Goal: Information Seeking & Learning: Learn about a topic

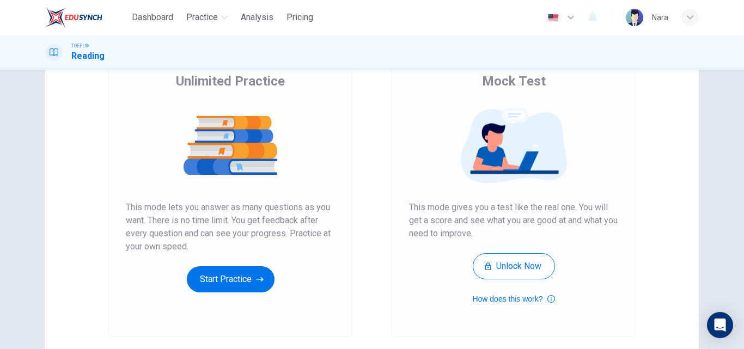
scroll to position [178, 0]
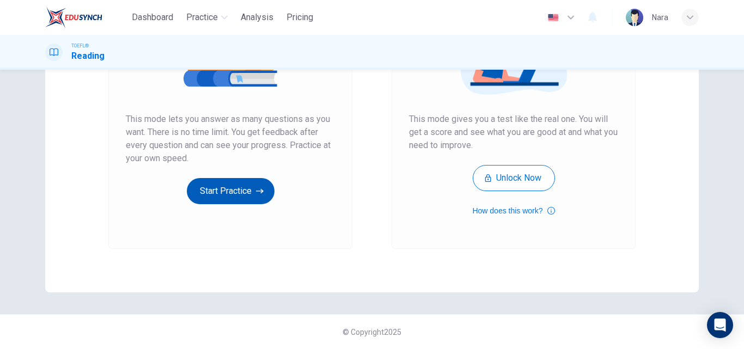
click at [235, 184] on button "Start Practice" at bounding box center [231, 191] width 88 height 26
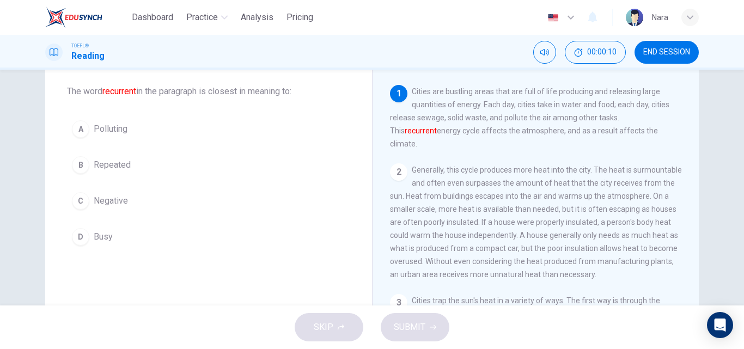
scroll to position [0, 0]
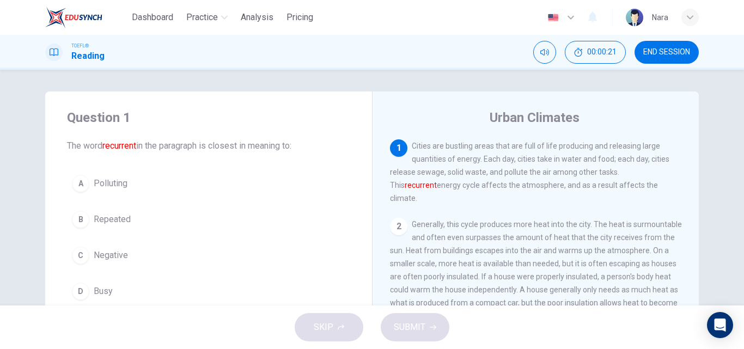
click at [159, 252] on button "C Negative" at bounding box center [208, 255] width 283 height 27
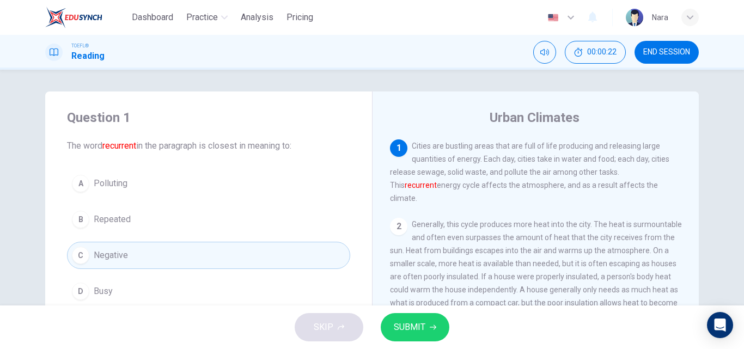
click at [391, 328] on button "SUBMIT" at bounding box center [415, 327] width 69 height 28
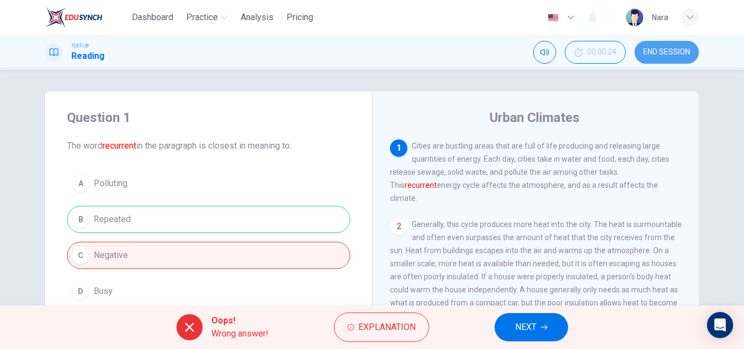
click at [640, 52] on button "END SESSION" at bounding box center [667, 52] width 64 height 23
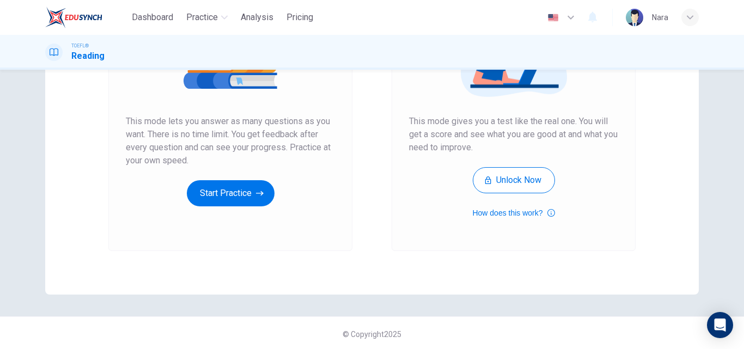
scroll to position [178, 0]
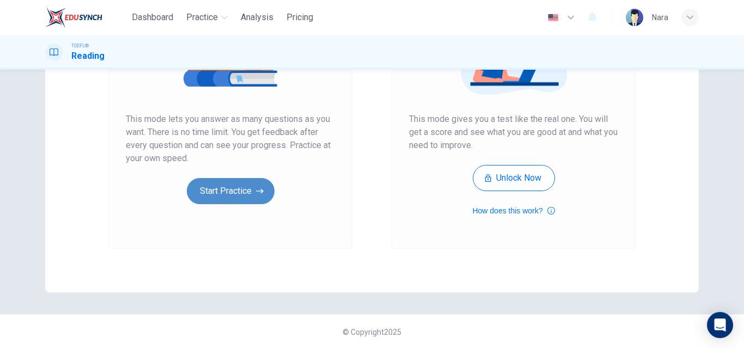
click at [217, 199] on button "Start Practice" at bounding box center [231, 191] width 88 height 26
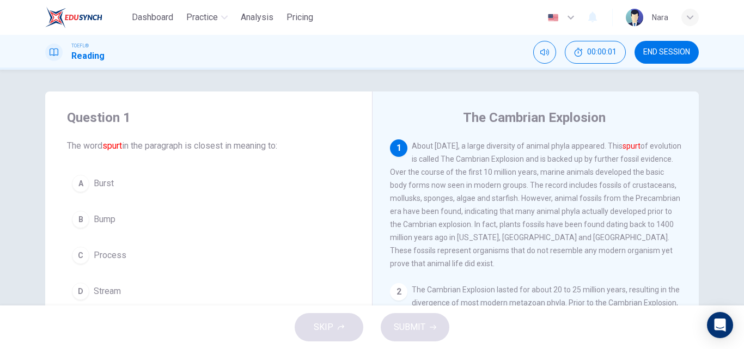
click at [168, 204] on div "A Burst B Bump C Process D Stream" at bounding box center [208, 237] width 283 height 135
click at [162, 180] on button "A Burst" at bounding box center [208, 183] width 283 height 27
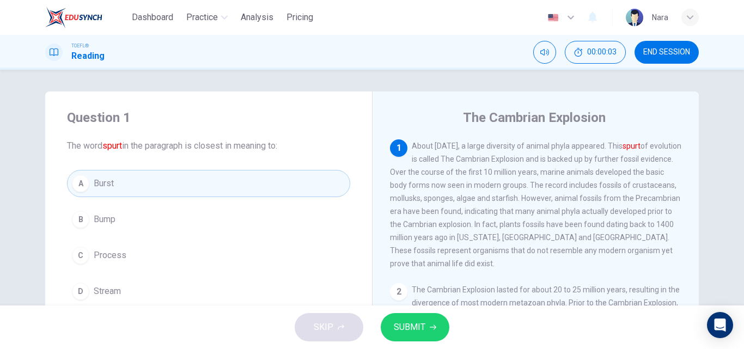
click at [409, 309] on div "SKIP SUBMIT" at bounding box center [372, 328] width 744 height 44
click at [416, 326] on span "SUBMIT" at bounding box center [410, 327] width 32 height 15
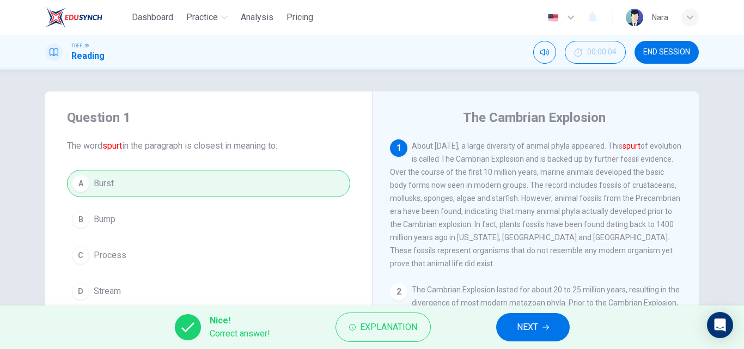
click at [519, 338] on button "NEXT" at bounding box center [533, 327] width 74 height 28
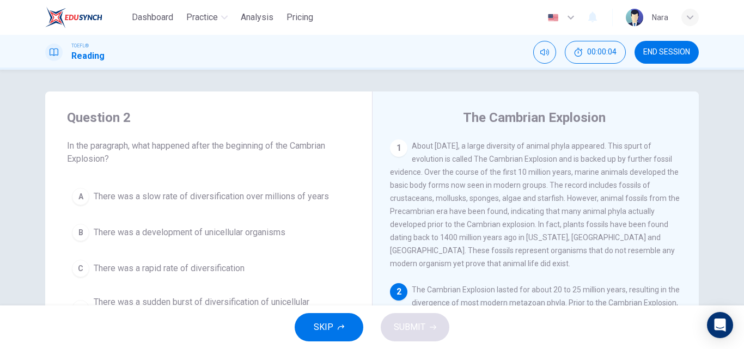
scroll to position [13, 0]
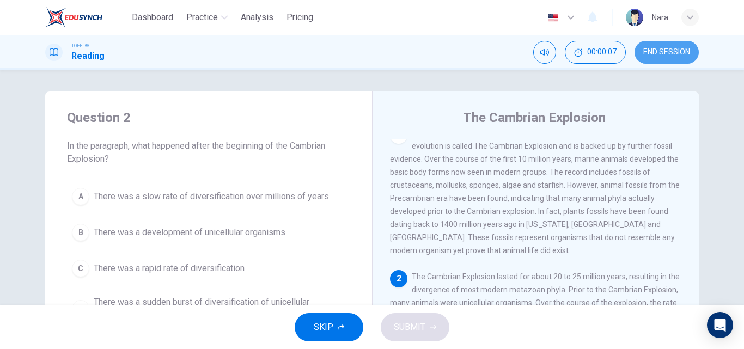
click at [665, 54] on span "END SESSION" at bounding box center [667, 52] width 47 height 9
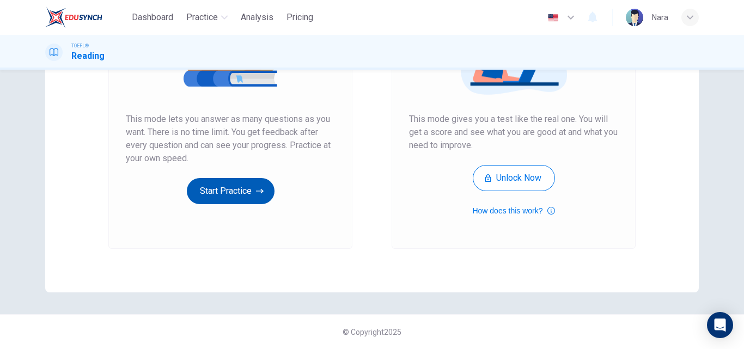
click at [214, 194] on button "Start Practice" at bounding box center [231, 191] width 88 height 26
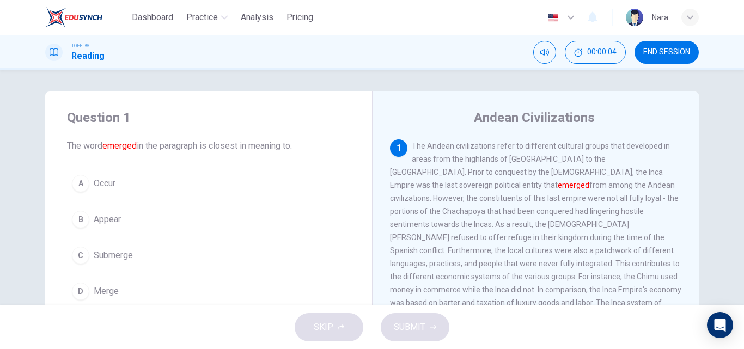
click at [183, 222] on button "B Appear" at bounding box center [208, 219] width 283 height 27
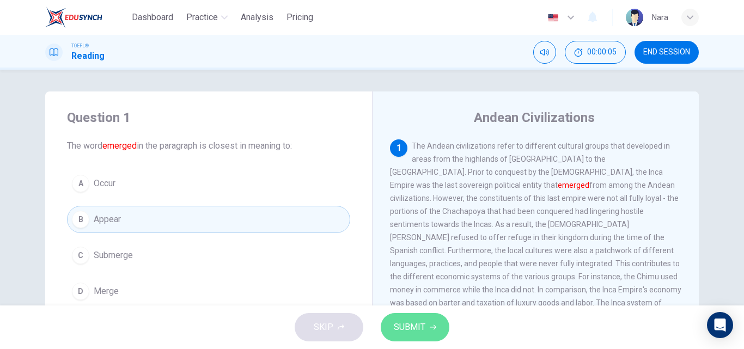
click at [415, 337] on button "SUBMIT" at bounding box center [415, 327] width 69 height 28
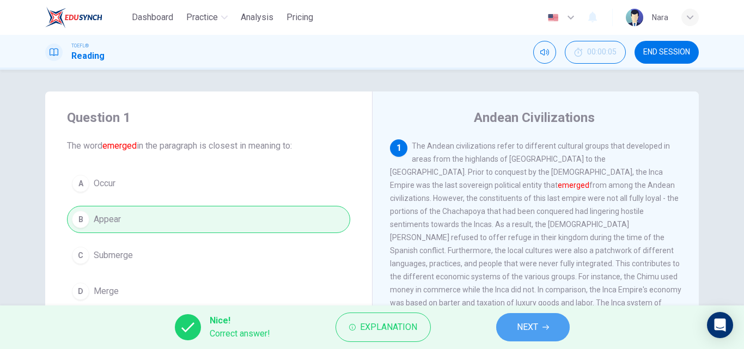
click at [550, 338] on button "NEXT" at bounding box center [533, 327] width 74 height 28
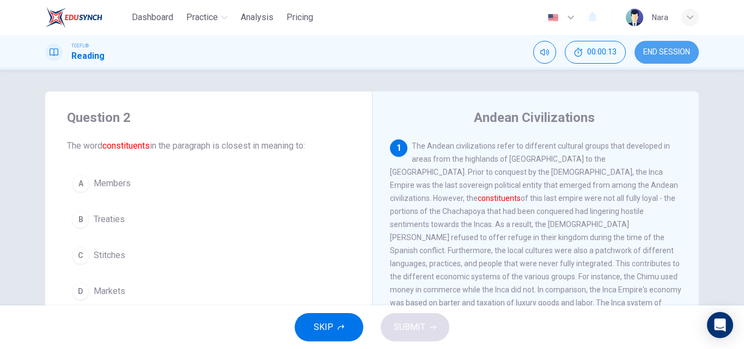
click at [684, 52] on span "END SESSION" at bounding box center [667, 52] width 47 height 9
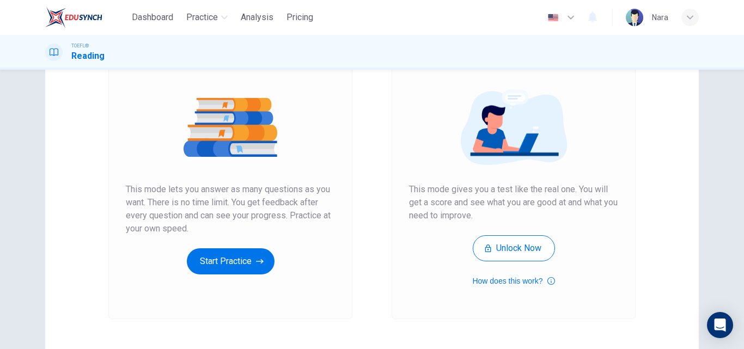
scroll to position [178, 0]
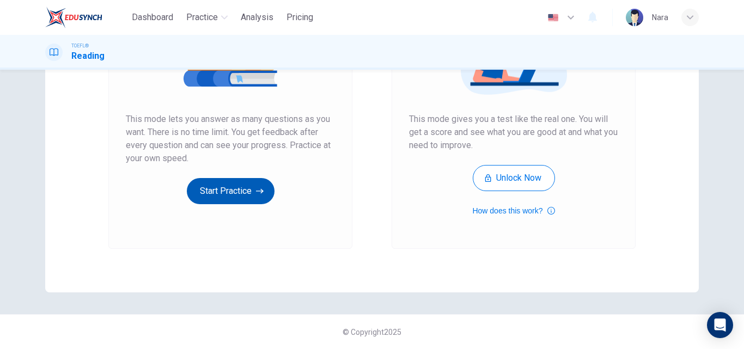
click at [196, 192] on button "Start Practice" at bounding box center [231, 191] width 88 height 26
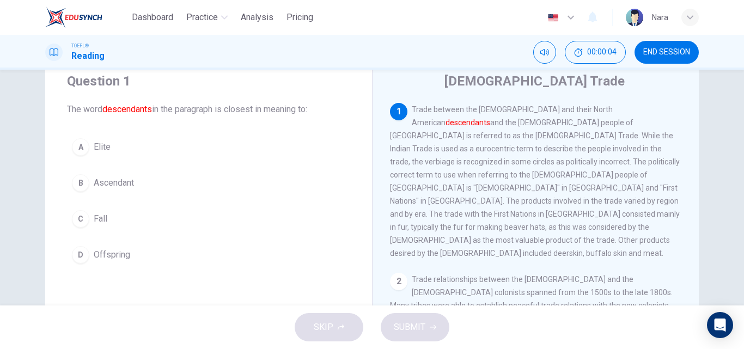
scroll to position [54, 0]
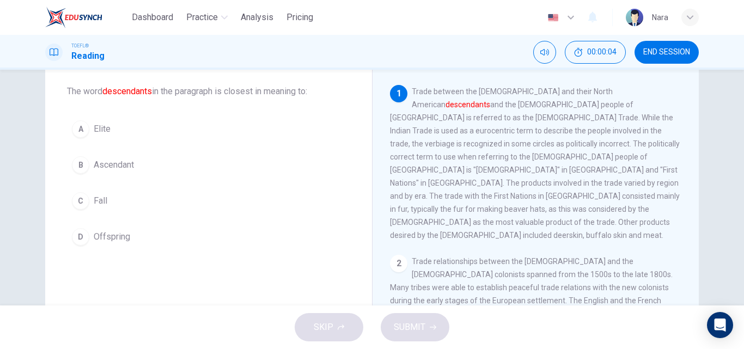
click at [165, 229] on button "D Offspring" at bounding box center [208, 236] width 283 height 27
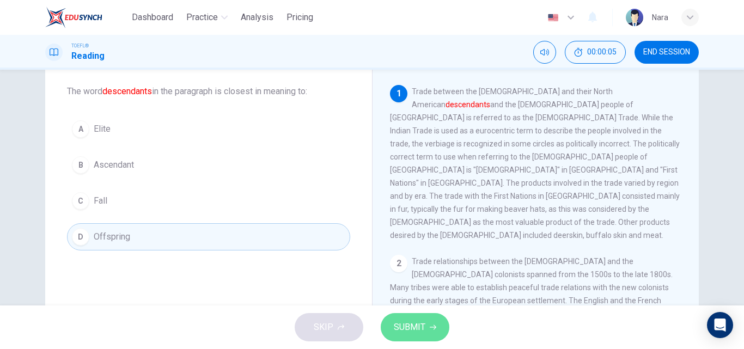
click at [389, 333] on button "SUBMIT" at bounding box center [415, 327] width 69 height 28
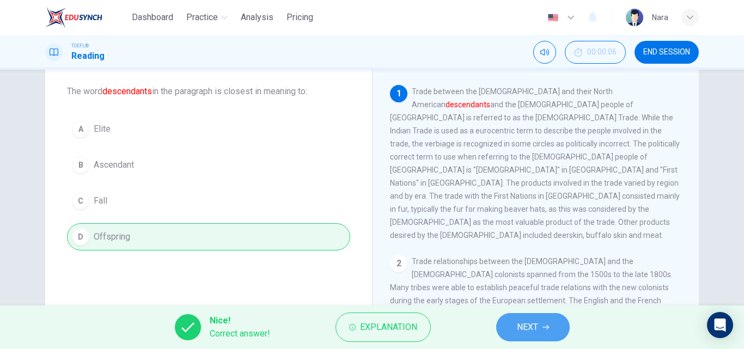
click at [509, 338] on button "NEXT" at bounding box center [533, 327] width 74 height 28
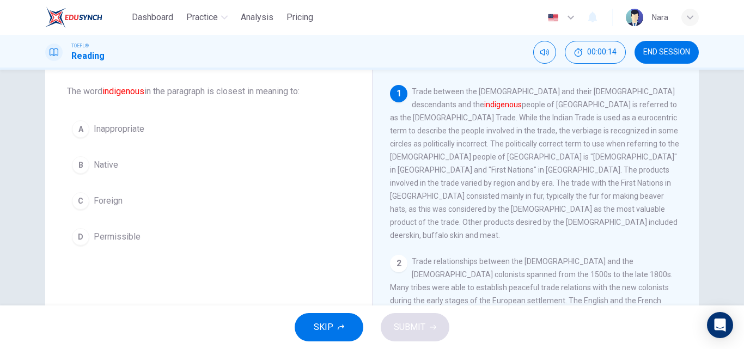
click at [242, 175] on button "B Native" at bounding box center [208, 164] width 283 height 27
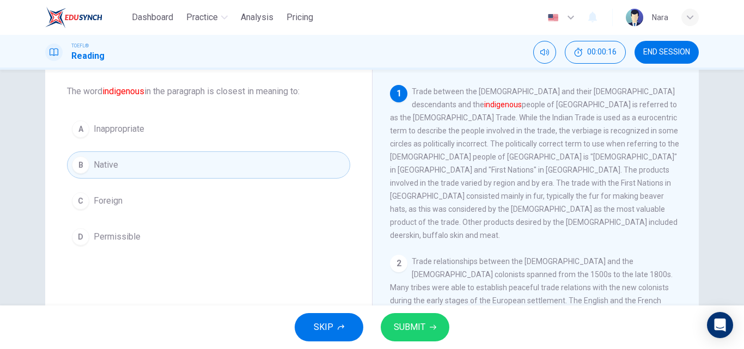
click at [403, 340] on button "SUBMIT" at bounding box center [415, 327] width 69 height 28
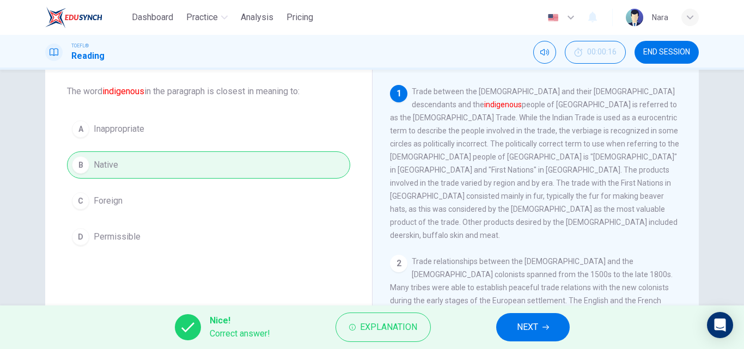
click at [533, 325] on span "NEXT" at bounding box center [527, 327] width 21 height 15
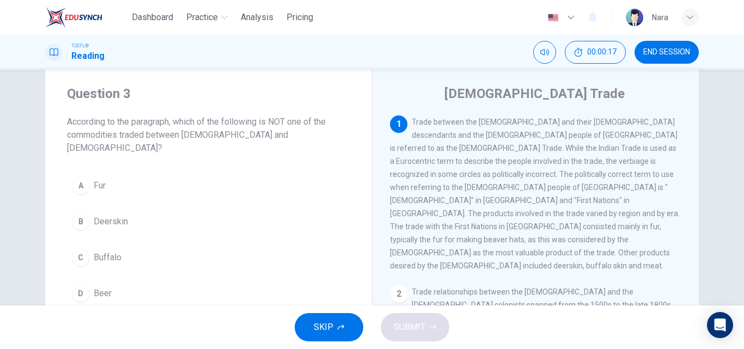
scroll to position [0, 0]
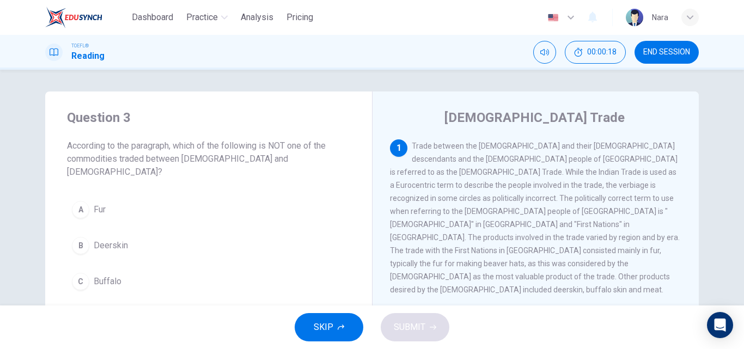
click at [686, 53] on span "END SESSION" at bounding box center [667, 52] width 47 height 9
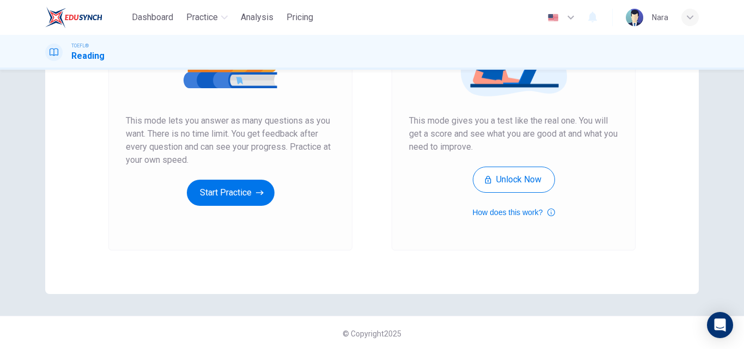
scroll to position [178, 0]
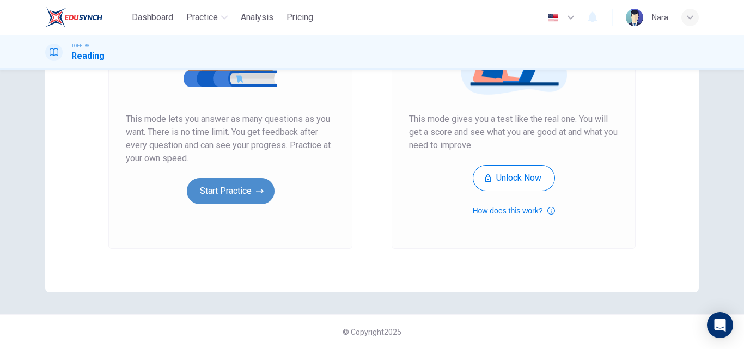
click at [221, 197] on button "Start Practice" at bounding box center [231, 191] width 88 height 26
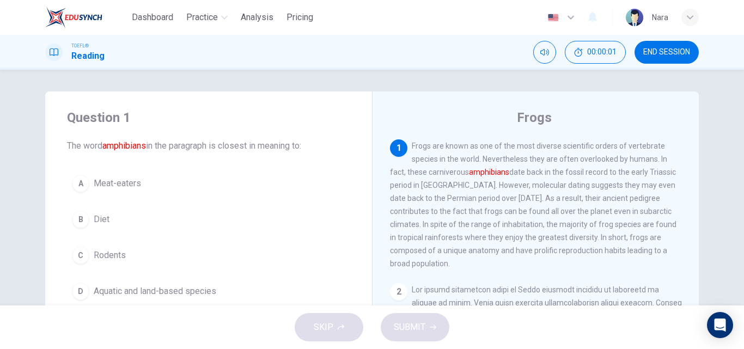
scroll to position [54, 0]
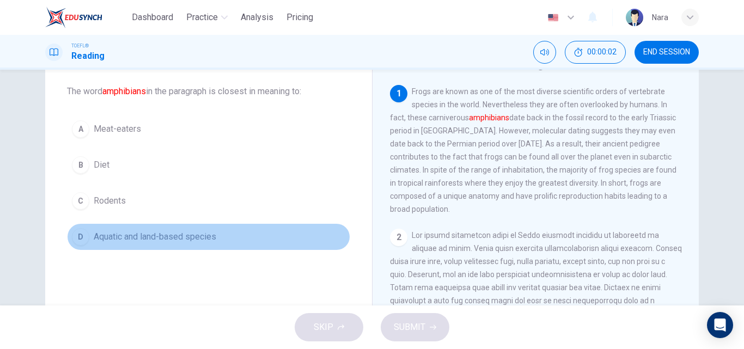
click at [148, 237] on span "Aquatic and land-based species" at bounding box center [155, 236] width 123 height 13
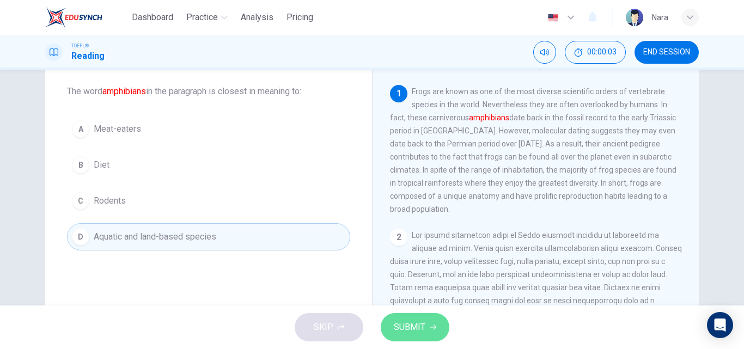
click at [415, 323] on span "SUBMIT" at bounding box center [410, 327] width 32 height 15
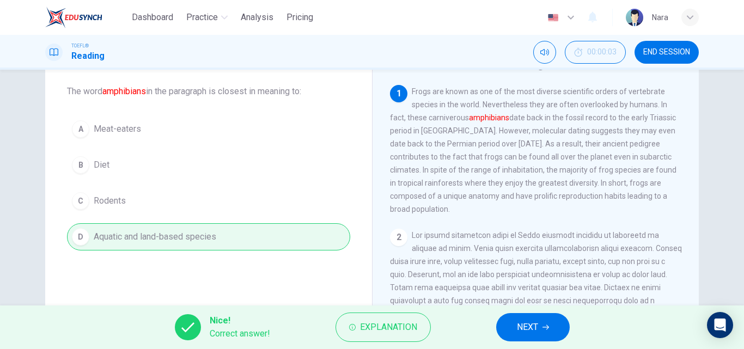
click at [524, 333] on span "NEXT" at bounding box center [527, 327] width 21 height 15
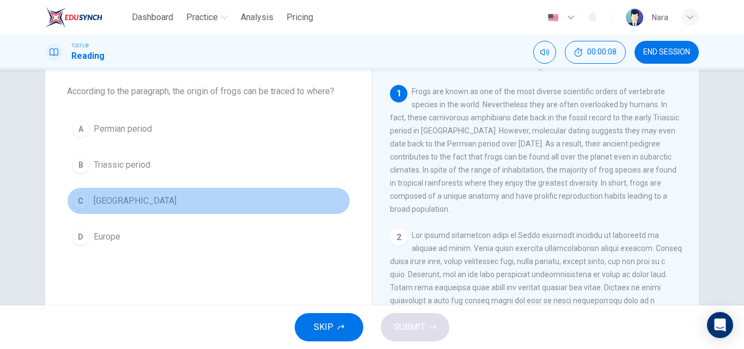
click at [159, 201] on button "C Madagascar" at bounding box center [208, 200] width 283 height 27
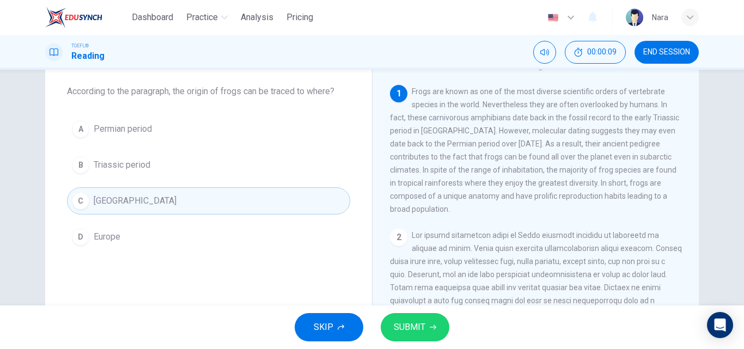
click at [423, 341] on button "SUBMIT" at bounding box center [415, 327] width 69 height 28
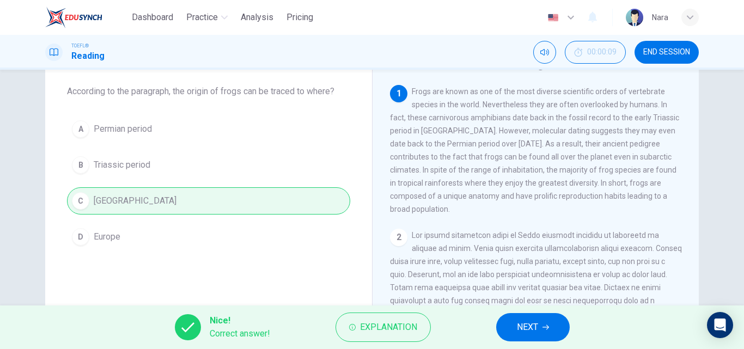
click at [548, 323] on button "NEXT" at bounding box center [533, 327] width 74 height 28
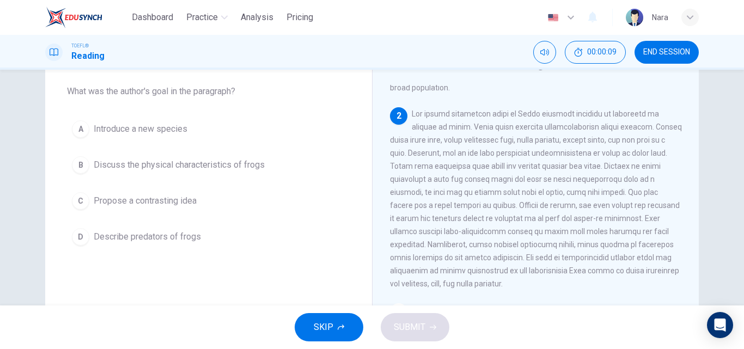
scroll to position [122, 0]
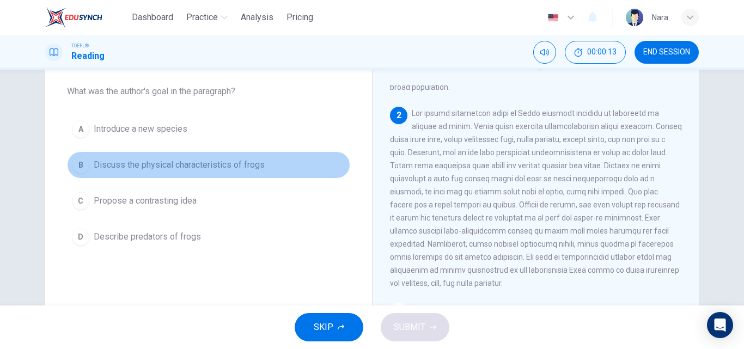
click at [156, 171] on span "Discuss the physical characteristics of frogs" at bounding box center [179, 165] width 171 height 13
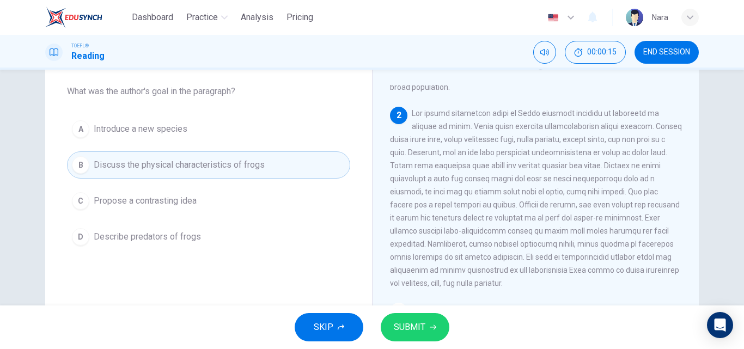
click at [404, 329] on span "SUBMIT" at bounding box center [410, 327] width 32 height 15
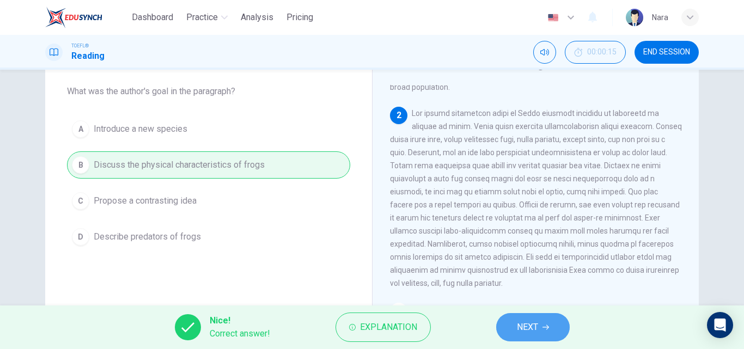
click at [509, 332] on button "NEXT" at bounding box center [533, 327] width 74 height 28
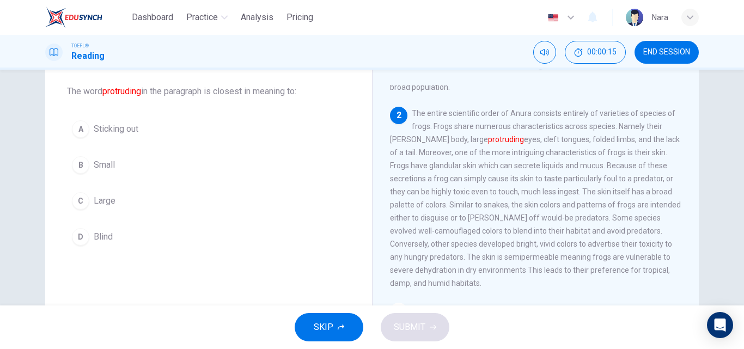
scroll to position [149, 0]
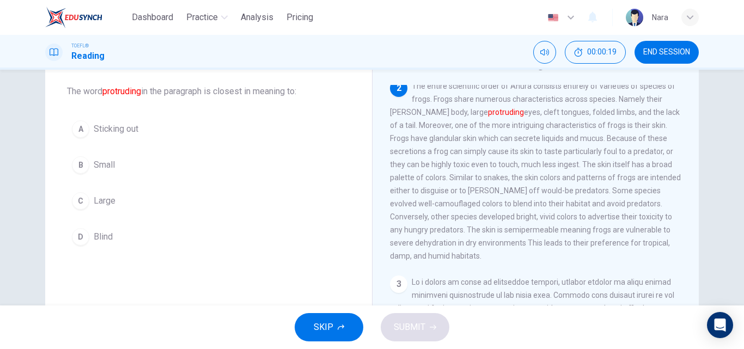
click at [127, 168] on button "B Small" at bounding box center [208, 164] width 283 height 27
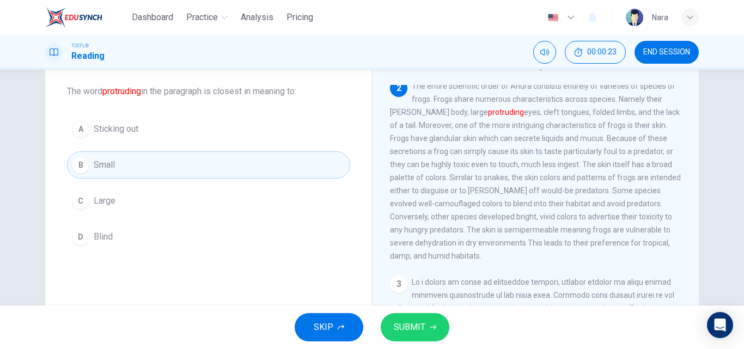
click at [201, 133] on button "A Sticking out" at bounding box center [208, 129] width 283 height 27
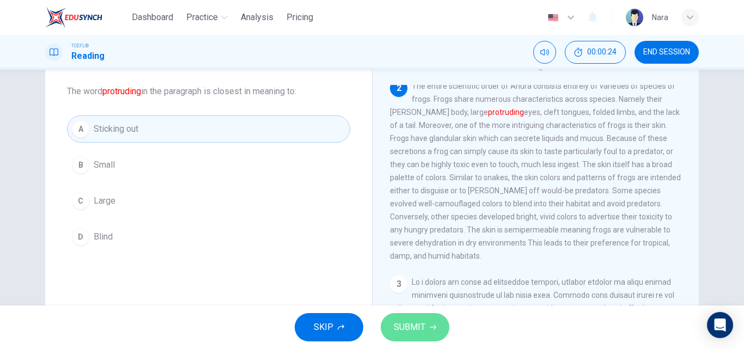
click at [430, 326] on icon "button" at bounding box center [433, 327] width 7 height 7
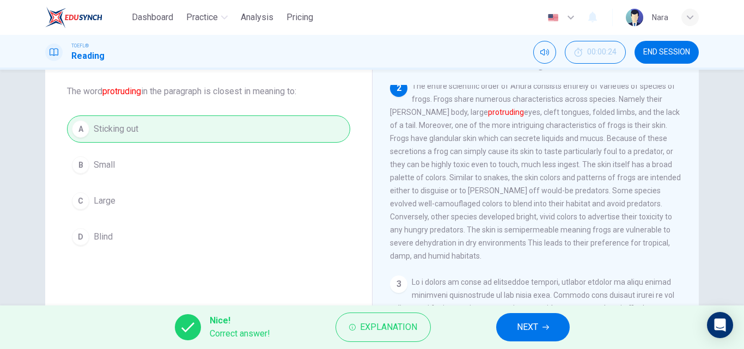
click at [512, 327] on button "NEXT" at bounding box center [533, 327] width 74 height 28
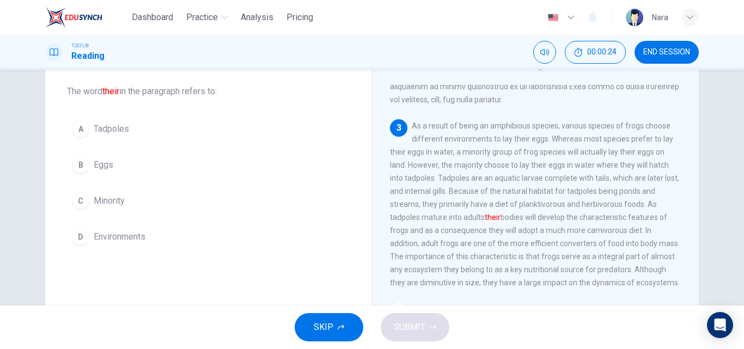
scroll to position [312, 0]
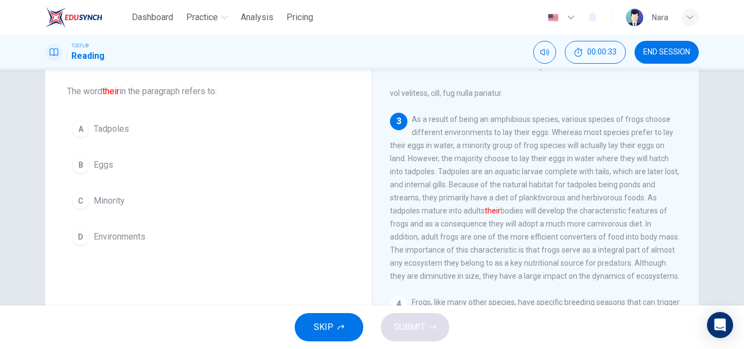
click at [155, 125] on button "A Tadpoles" at bounding box center [208, 129] width 283 height 27
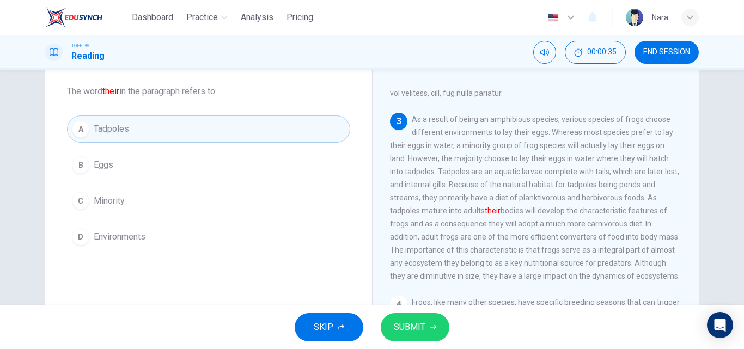
click at [414, 327] on span "SUBMIT" at bounding box center [410, 327] width 32 height 15
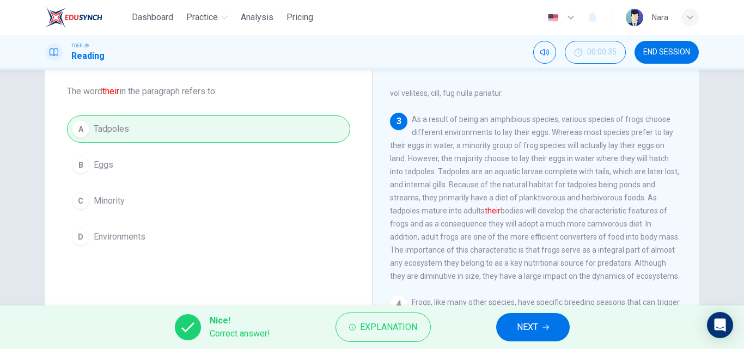
click at [535, 329] on span "NEXT" at bounding box center [527, 327] width 21 height 15
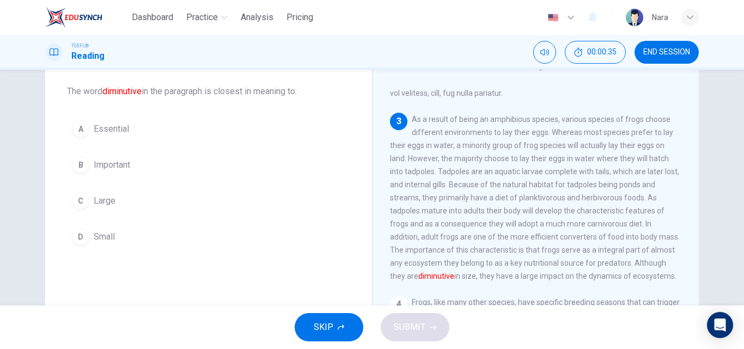
scroll to position [339, 0]
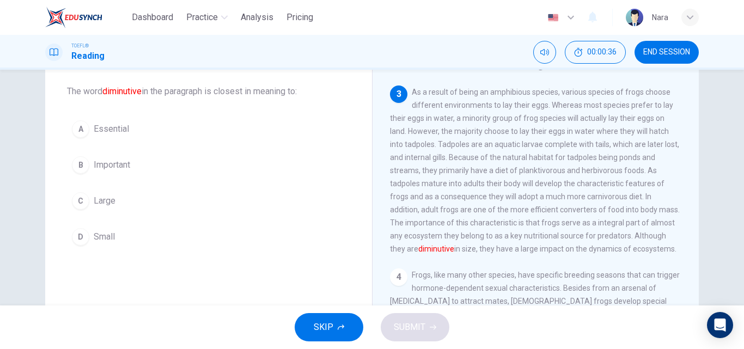
click at [145, 238] on button "D Small" at bounding box center [208, 236] width 283 height 27
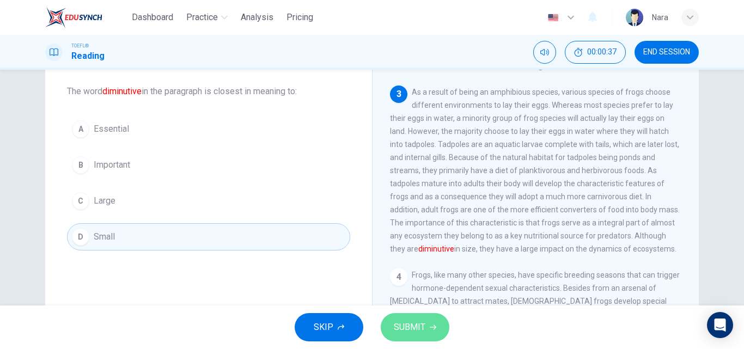
click at [405, 331] on span "SUBMIT" at bounding box center [410, 327] width 32 height 15
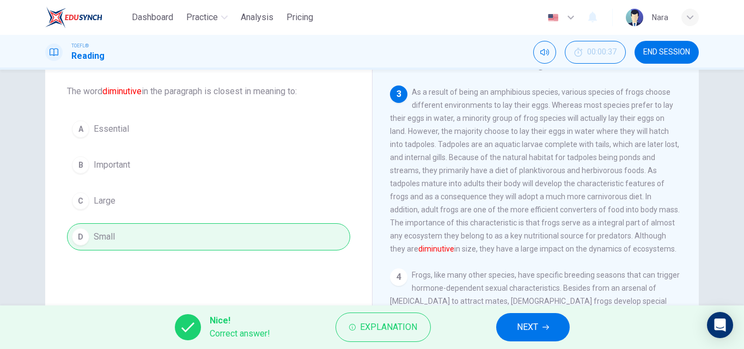
click at [517, 321] on span "NEXT" at bounding box center [527, 327] width 21 height 15
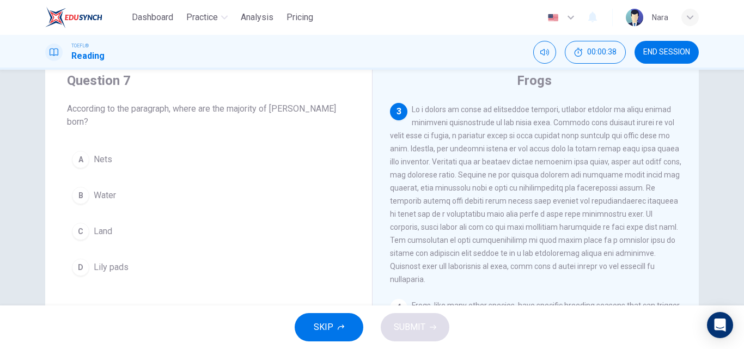
scroll to position [54, 0]
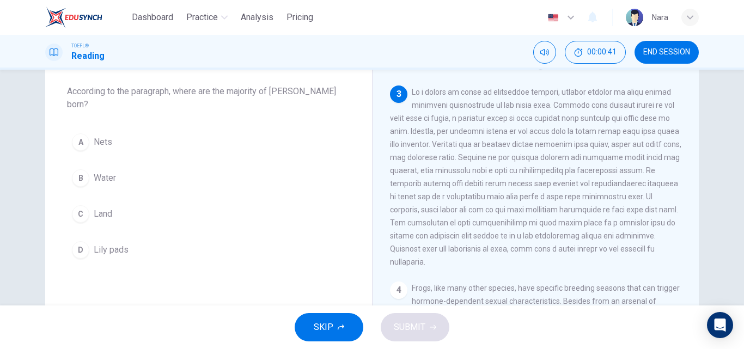
click at [169, 165] on button "B Water" at bounding box center [208, 178] width 283 height 27
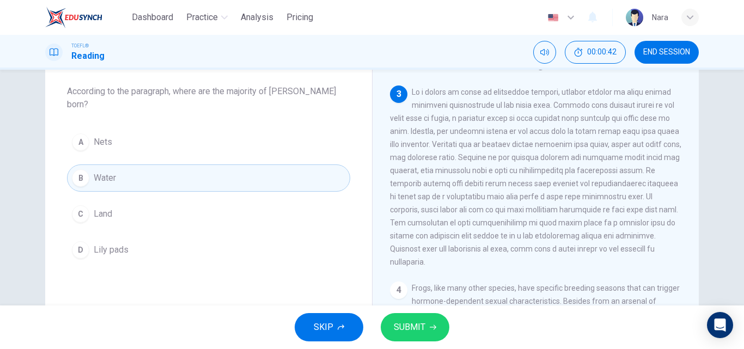
click at [436, 328] on button "SUBMIT" at bounding box center [415, 327] width 69 height 28
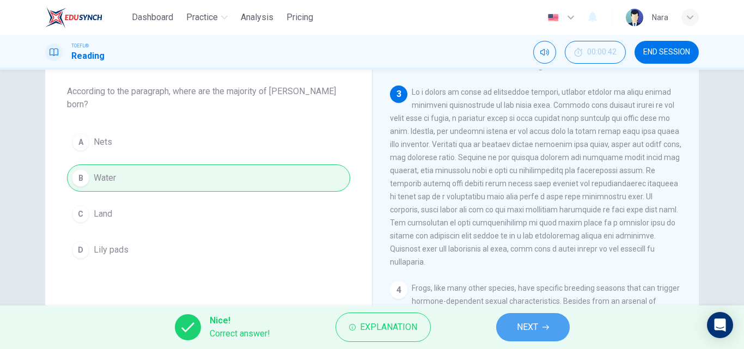
click at [530, 323] on span "NEXT" at bounding box center [527, 327] width 21 height 15
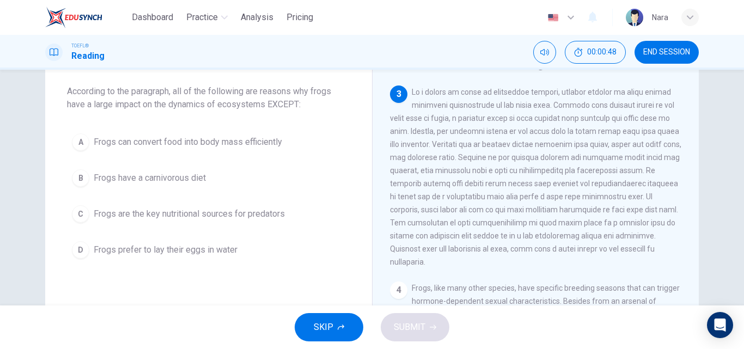
click at [180, 221] on button "C Frogs are the key nutritional sources for predators" at bounding box center [208, 214] width 283 height 27
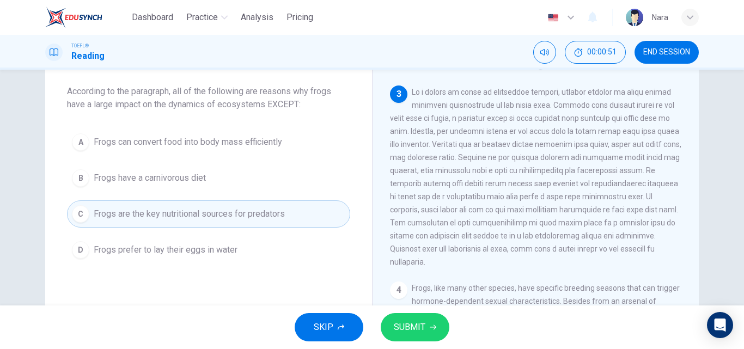
click at [430, 343] on div "SKIP SUBMIT" at bounding box center [372, 328] width 744 height 44
click at [93, 93] on span "According to the paragraph, all of the following are reasons why frogs have a l…" at bounding box center [208, 98] width 283 height 26
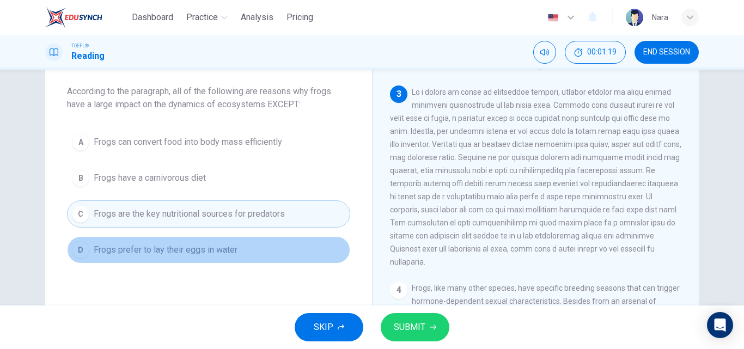
click at [149, 254] on span "Frogs prefer to lay their eggs in water" at bounding box center [166, 250] width 144 height 13
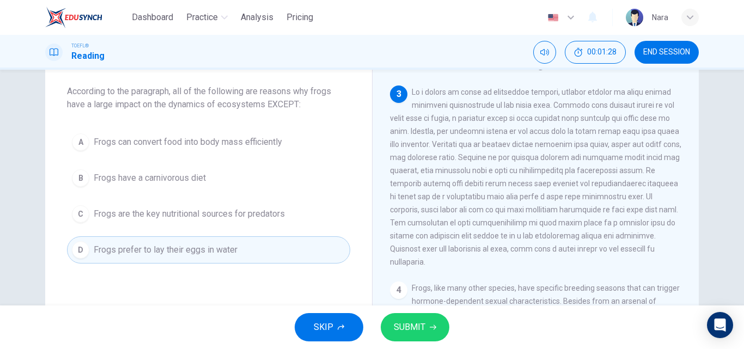
click at [416, 338] on button "SUBMIT" at bounding box center [415, 327] width 69 height 28
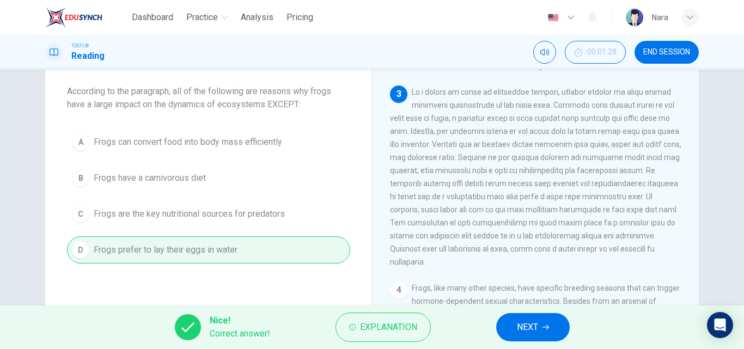
click at [542, 325] on button "NEXT" at bounding box center [533, 327] width 74 height 28
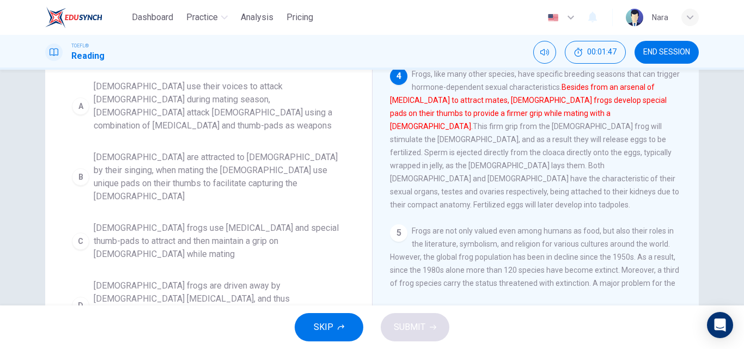
scroll to position [163, 0]
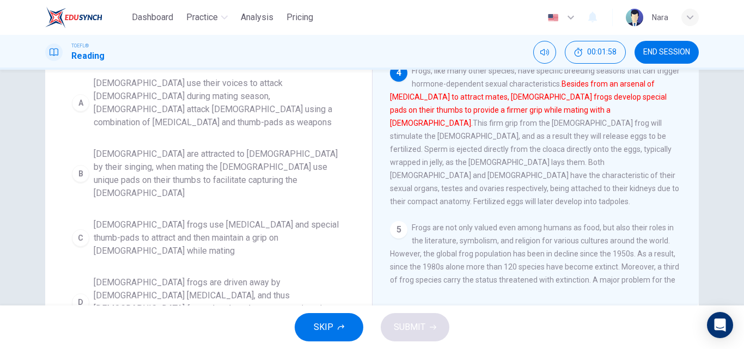
click at [213, 219] on span "Male frogs use vocal cords and special thumb-pads to attract and then maintain …" at bounding box center [220, 238] width 252 height 39
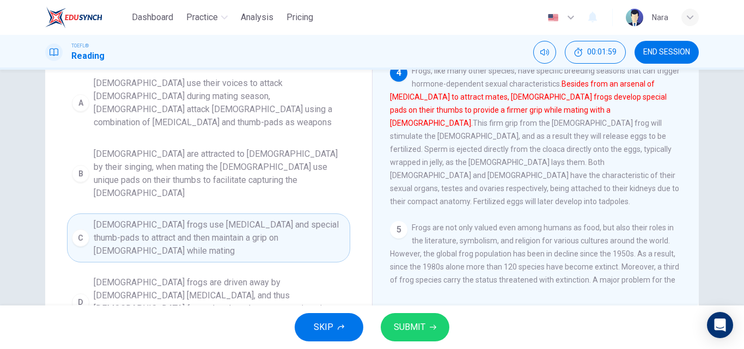
click at [411, 331] on span "SUBMIT" at bounding box center [410, 327] width 32 height 15
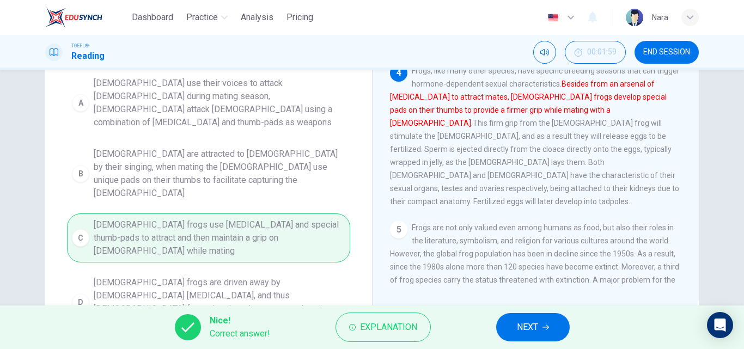
click at [525, 320] on span "NEXT" at bounding box center [527, 327] width 21 height 15
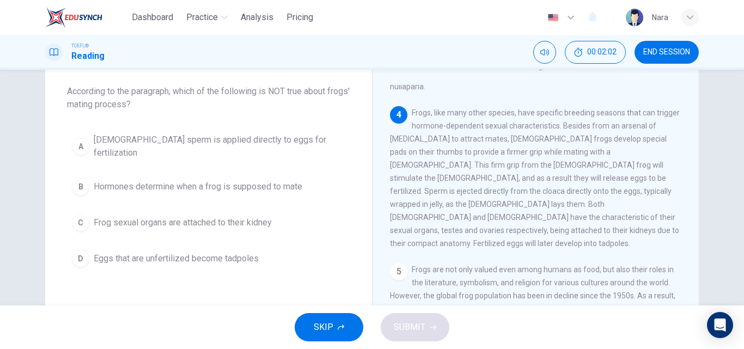
scroll to position [57, 0]
click at [139, 250] on span "Eggs that are unfertilized become tadpoles" at bounding box center [176, 256] width 165 height 13
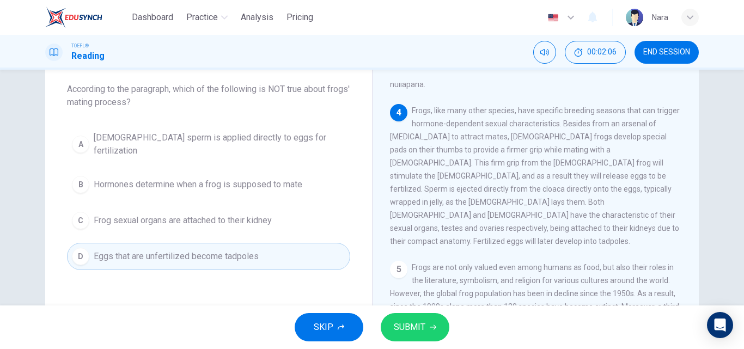
click at [412, 327] on span "SUBMIT" at bounding box center [410, 327] width 32 height 15
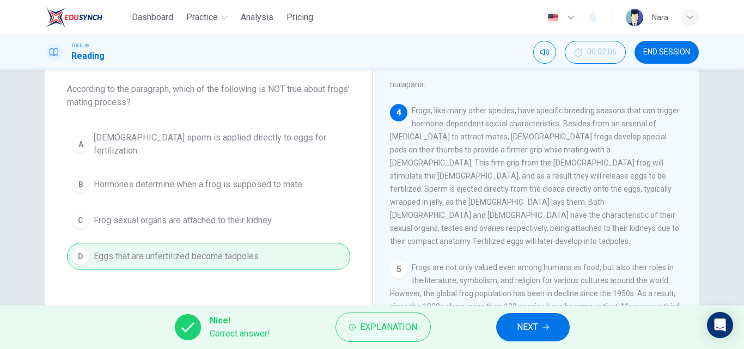
click at [525, 328] on span "NEXT" at bounding box center [527, 327] width 21 height 15
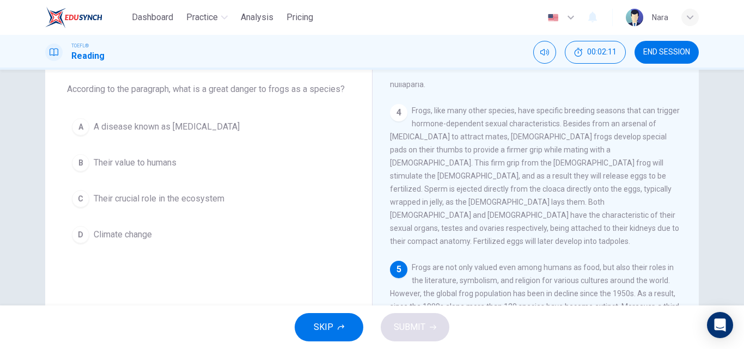
click at [198, 226] on button "D Climate change" at bounding box center [208, 234] width 283 height 27
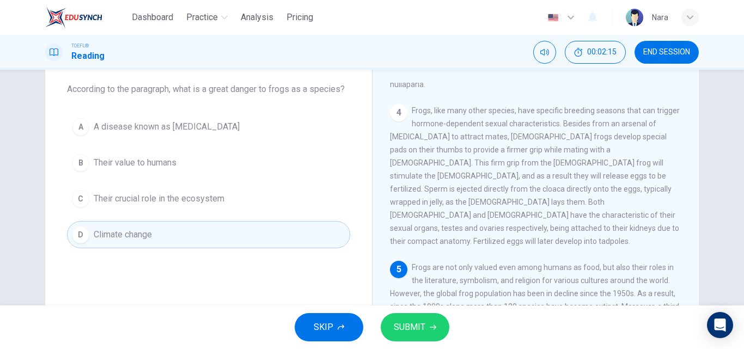
click at [424, 331] on span "SUBMIT" at bounding box center [410, 327] width 32 height 15
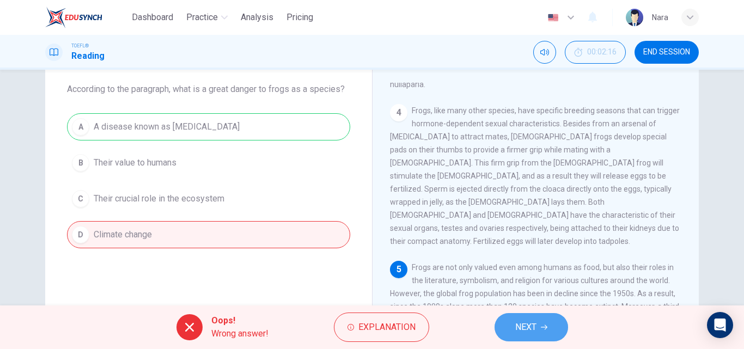
click at [547, 336] on button "NEXT" at bounding box center [532, 327] width 74 height 28
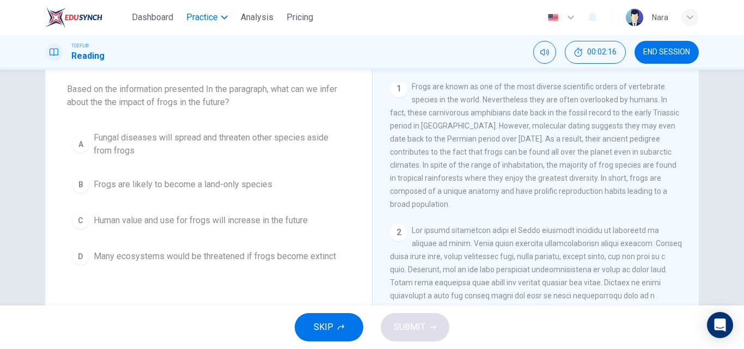
scroll to position [0, 0]
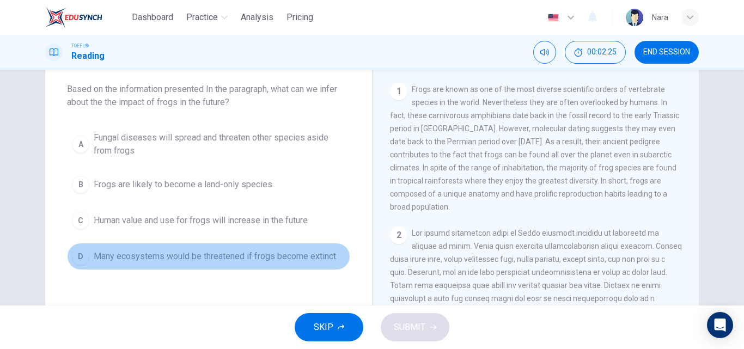
click at [189, 258] on span "Many ecosystems would be threatened if frogs become extinct" at bounding box center [215, 256] width 242 height 13
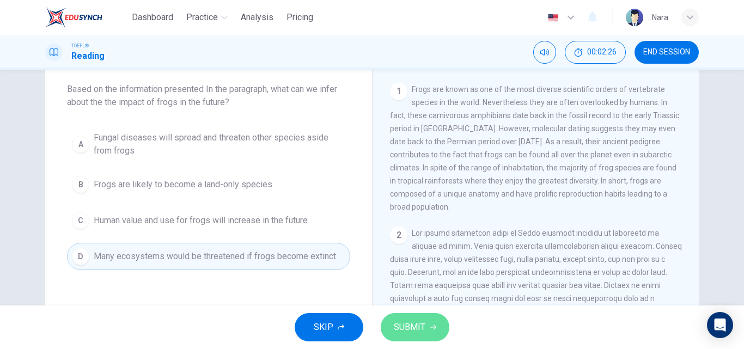
click at [416, 322] on span "SUBMIT" at bounding box center [410, 327] width 32 height 15
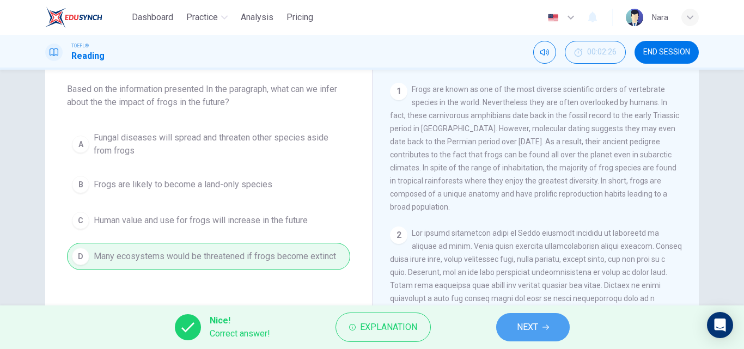
click at [509, 331] on button "NEXT" at bounding box center [533, 327] width 74 height 28
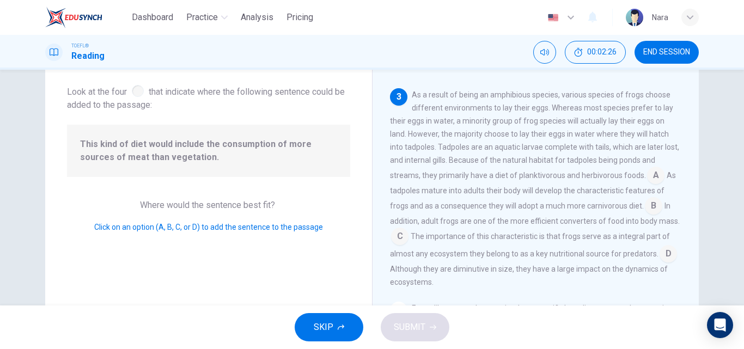
scroll to position [336, 0]
click at [202, 150] on span "This kind of diet would include the consumption of more sources of meat than ve…" at bounding box center [208, 151] width 257 height 26
click at [651, 206] on input at bounding box center [653, 205] width 17 height 17
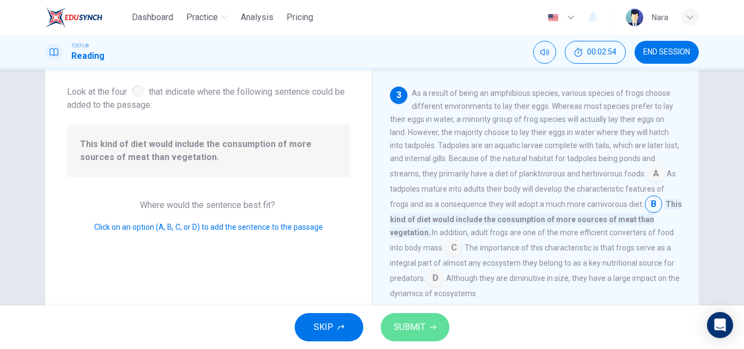
click at [410, 331] on span "SUBMIT" at bounding box center [410, 327] width 32 height 15
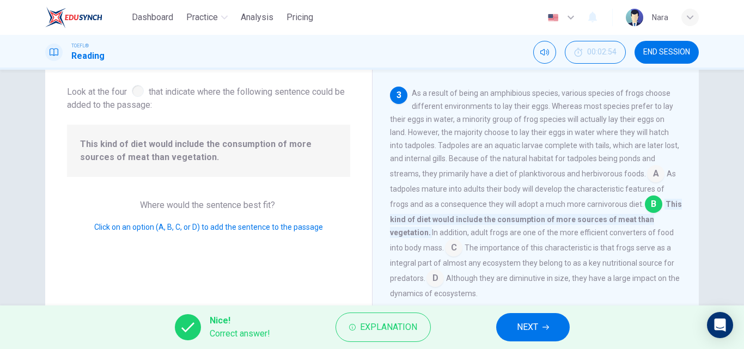
click at [526, 329] on span "NEXT" at bounding box center [527, 327] width 21 height 15
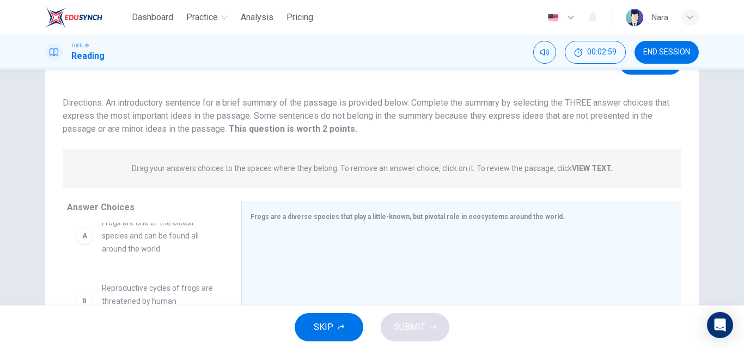
scroll to position [0, 0]
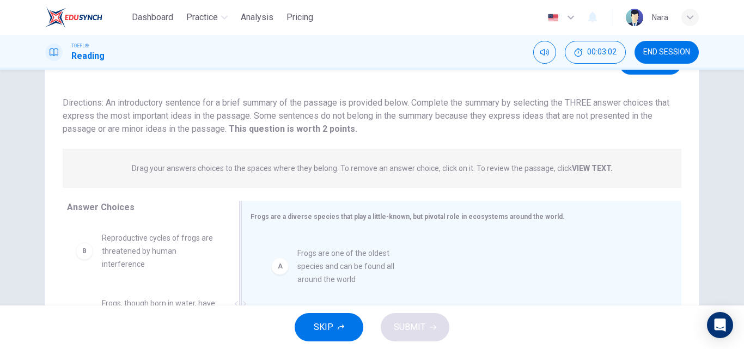
drag, startPoint x: 185, startPoint y: 261, endPoint x: 429, endPoint y: 273, distance: 244.4
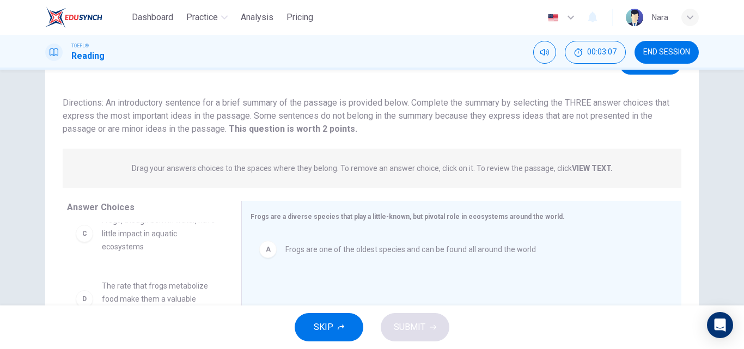
scroll to position [109, 0]
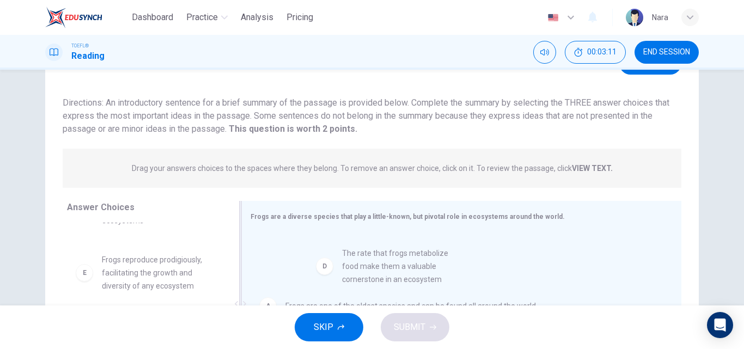
drag, startPoint x: 207, startPoint y: 274, endPoint x: 454, endPoint y: 268, distance: 248.0
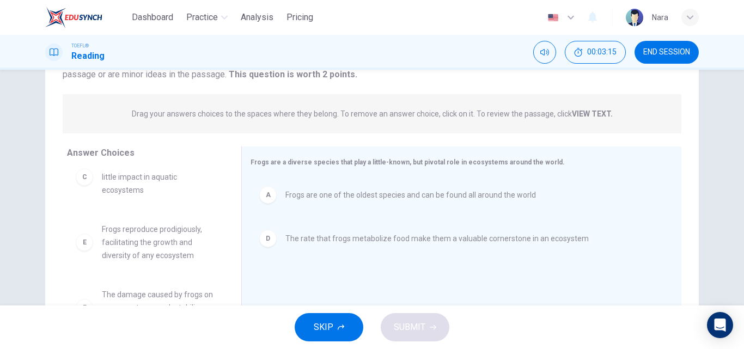
scroll to position [166, 0]
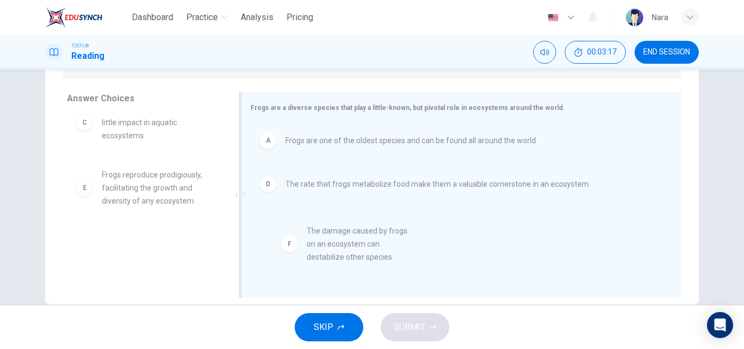
drag, startPoint x: 181, startPoint y: 259, endPoint x: 392, endPoint y: 250, distance: 211.1
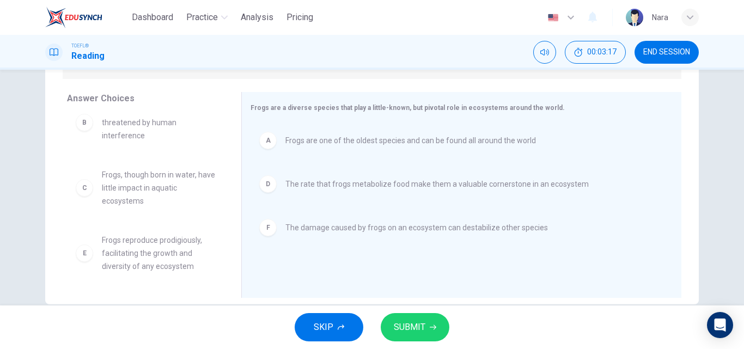
scroll to position [20, 0]
click at [409, 331] on span "SUBMIT" at bounding box center [410, 327] width 32 height 15
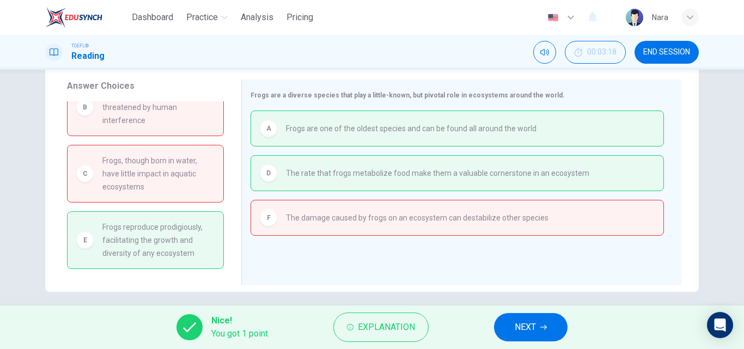
scroll to position [186, 0]
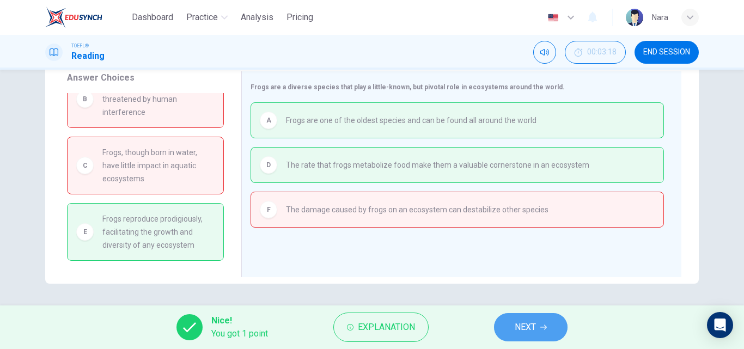
click at [527, 334] on span "NEXT" at bounding box center [525, 327] width 21 height 15
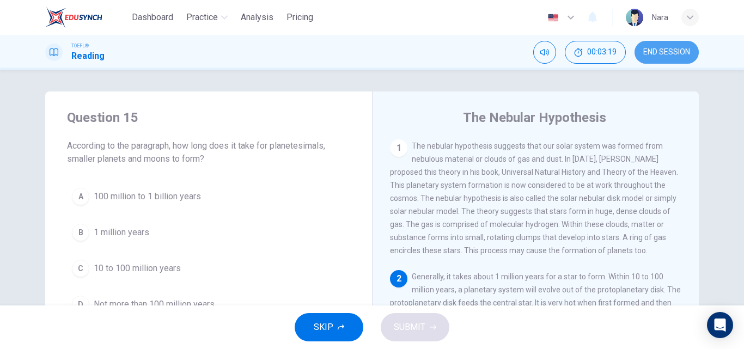
click at [666, 48] on span "END SESSION" at bounding box center [667, 52] width 47 height 9
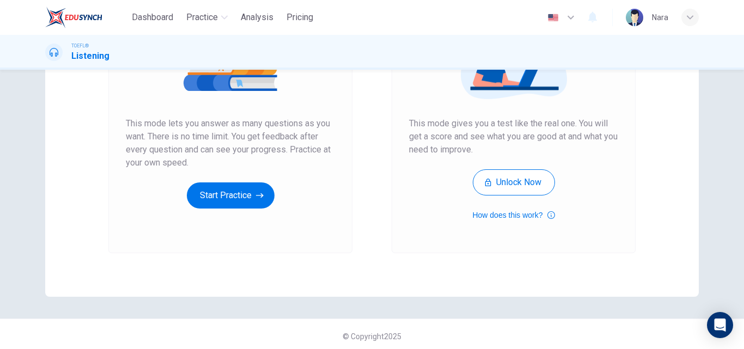
scroll to position [178, 0]
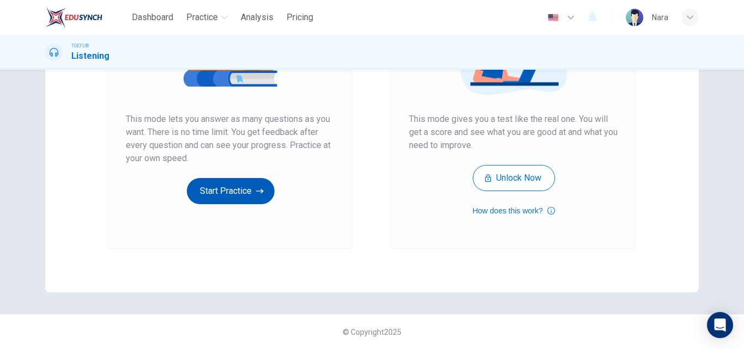
click at [203, 192] on button "Start Practice" at bounding box center [231, 191] width 88 height 26
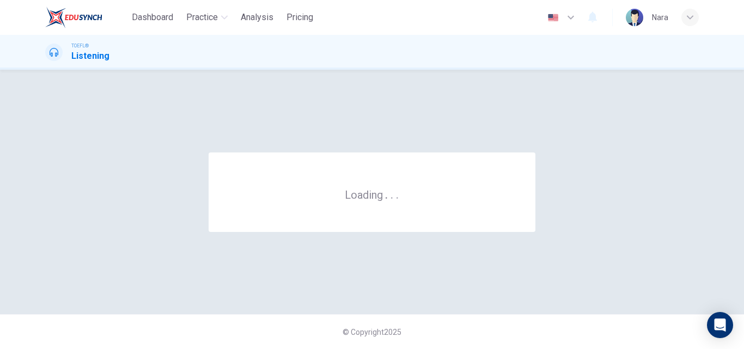
scroll to position [0, 0]
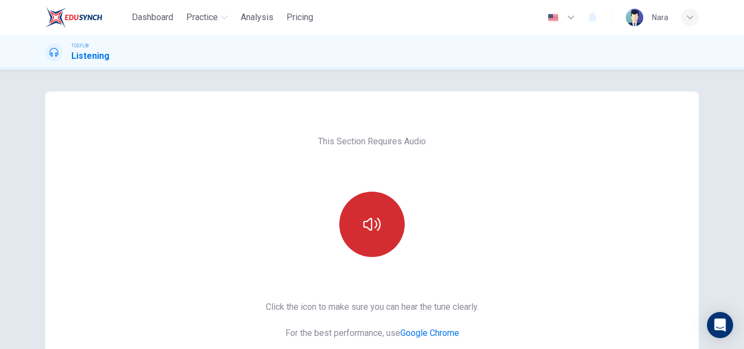
click at [365, 208] on button "button" at bounding box center [371, 224] width 65 height 65
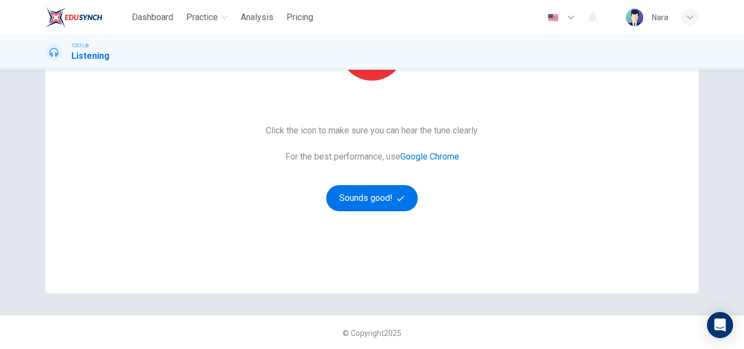
scroll to position [178, 0]
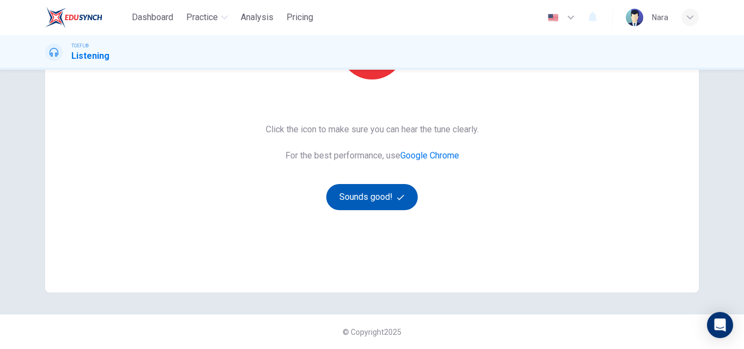
click at [394, 203] on button "Sounds good!" at bounding box center [372, 197] width 92 height 26
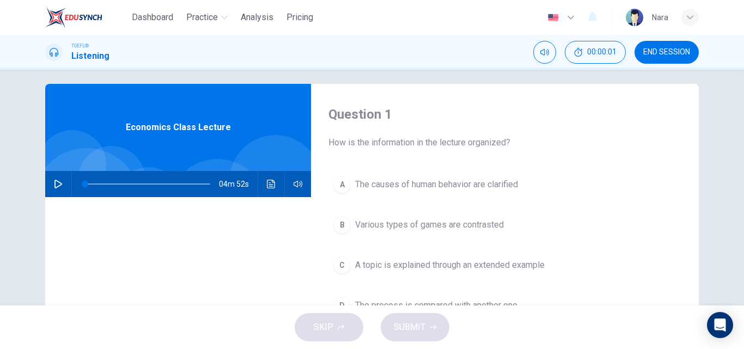
scroll to position [0, 0]
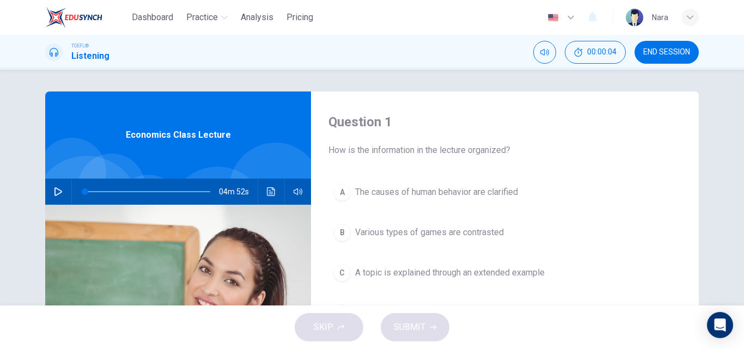
click at [668, 41] on button "END SESSION" at bounding box center [667, 52] width 64 height 23
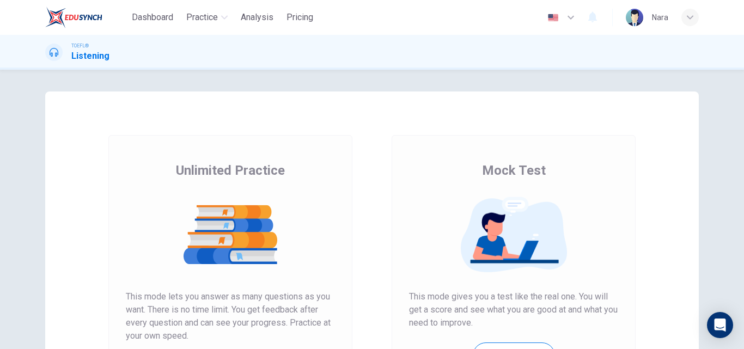
scroll to position [178, 0]
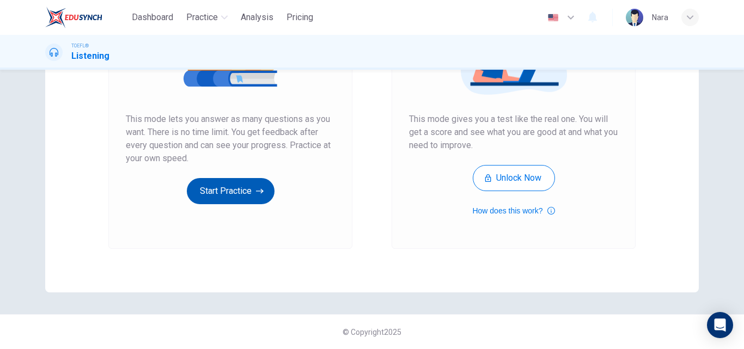
click at [205, 189] on button "Start Practice" at bounding box center [231, 191] width 88 height 26
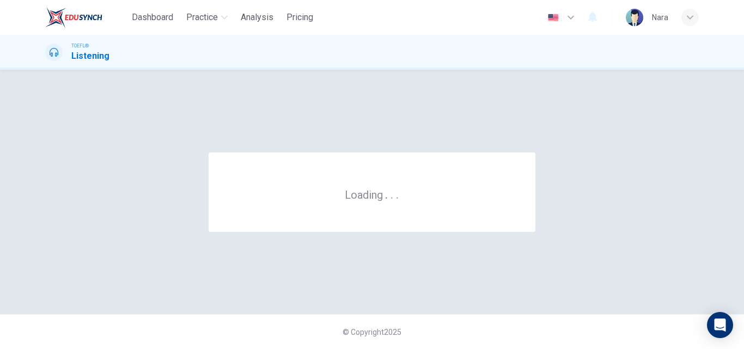
scroll to position [0, 0]
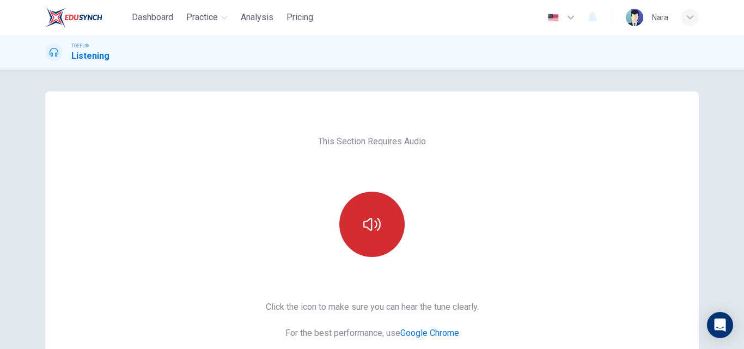
click at [378, 222] on icon "button" at bounding box center [371, 224] width 17 height 13
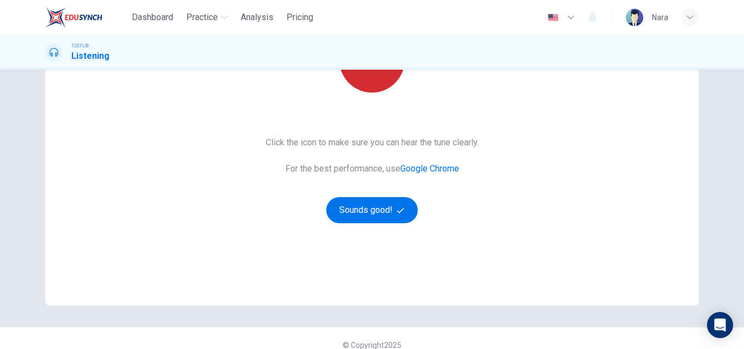
scroll to position [178, 0]
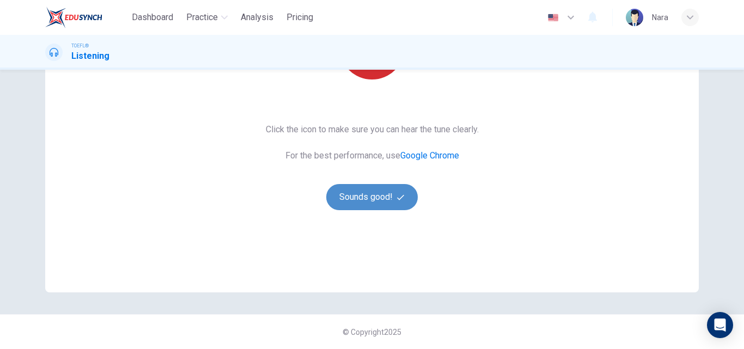
click at [376, 205] on button "Sounds good!" at bounding box center [372, 197] width 92 height 26
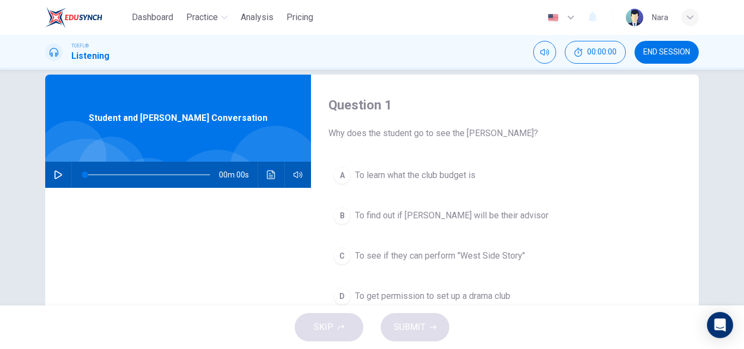
scroll to position [0, 0]
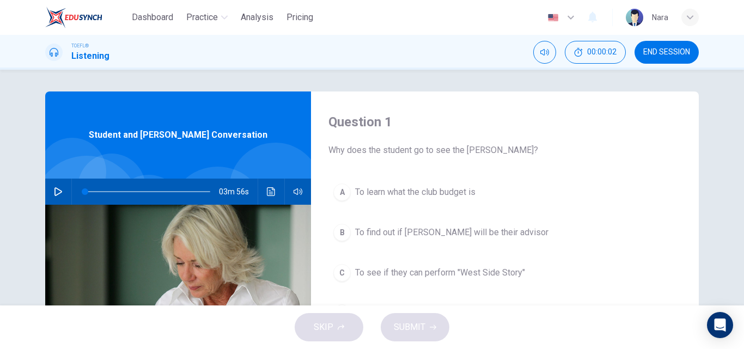
click at [59, 190] on icon "button" at bounding box center [58, 191] width 9 height 9
type input "0"
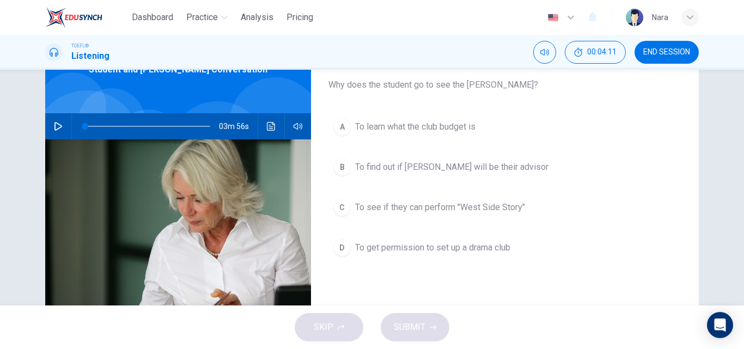
scroll to position [109, 0]
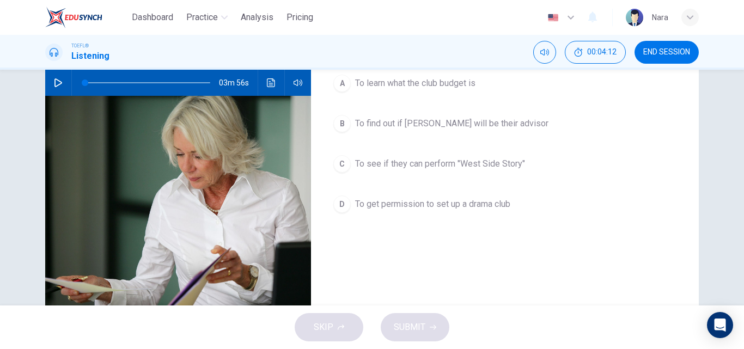
click at [398, 202] on span "To get permission to set up a drama club" at bounding box center [432, 204] width 155 height 13
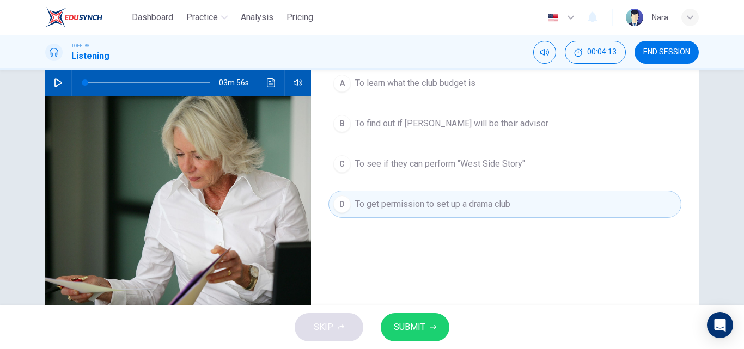
click at [401, 326] on span "SUBMIT" at bounding box center [410, 327] width 32 height 15
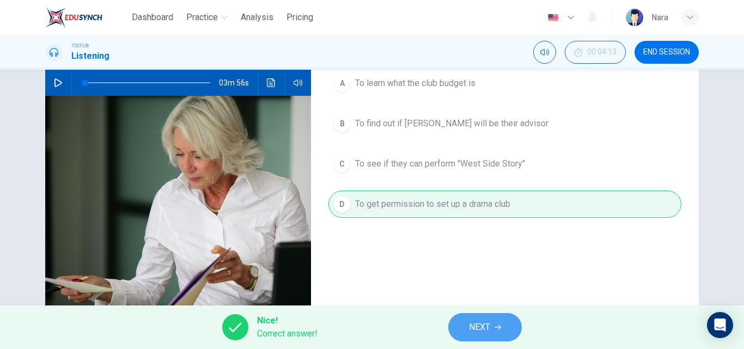
click at [487, 330] on span "NEXT" at bounding box center [479, 327] width 21 height 15
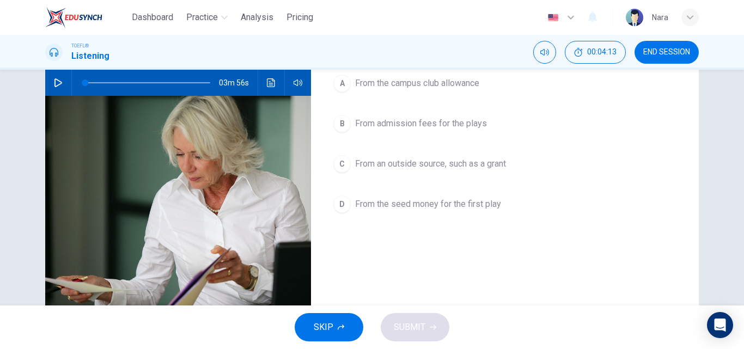
scroll to position [0, 0]
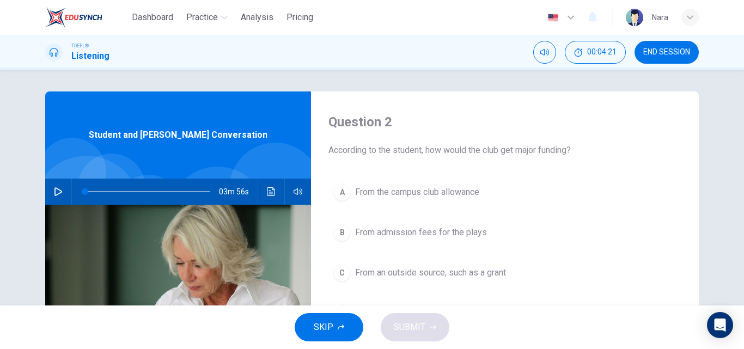
click at [455, 232] on span "From admission fees for the plays" at bounding box center [421, 232] width 132 height 13
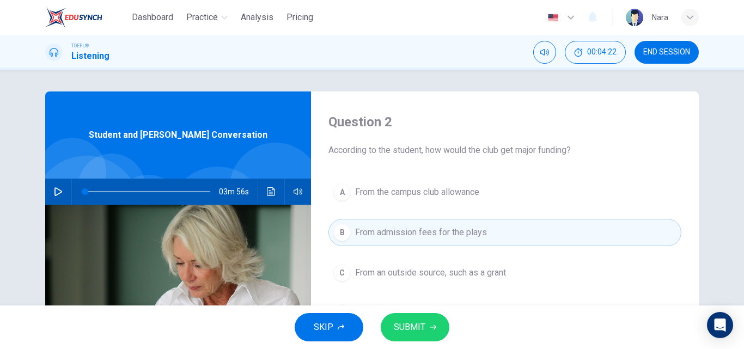
scroll to position [54, 0]
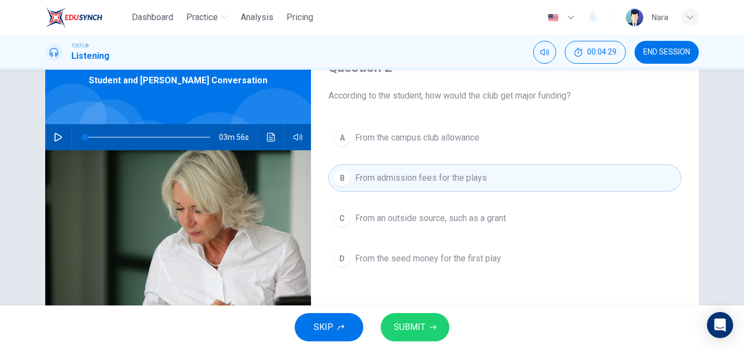
click at [411, 326] on span "SUBMIT" at bounding box center [410, 327] width 32 height 15
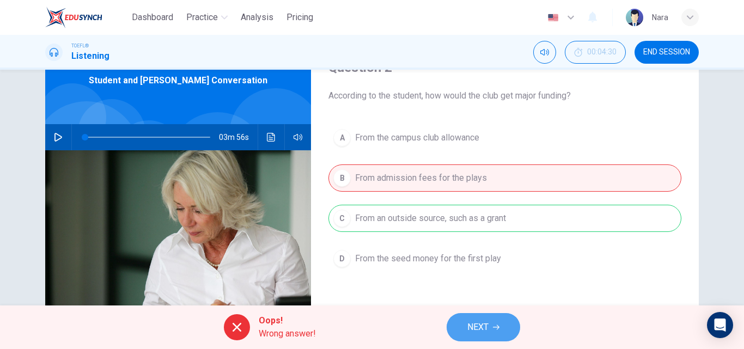
click at [482, 327] on span "NEXT" at bounding box center [478, 327] width 21 height 15
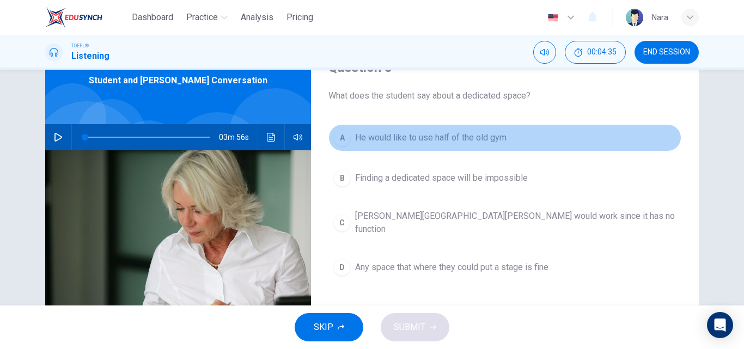
click at [420, 149] on button "A He would like to use half of the old gym" at bounding box center [505, 137] width 353 height 27
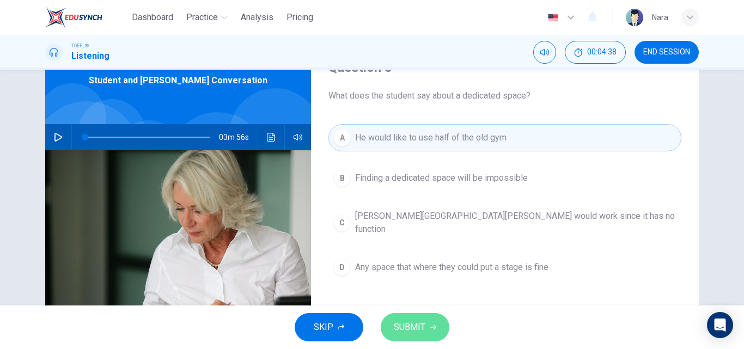
click at [406, 327] on span "SUBMIT" at bounding box center [410, 327] width 32 height 15
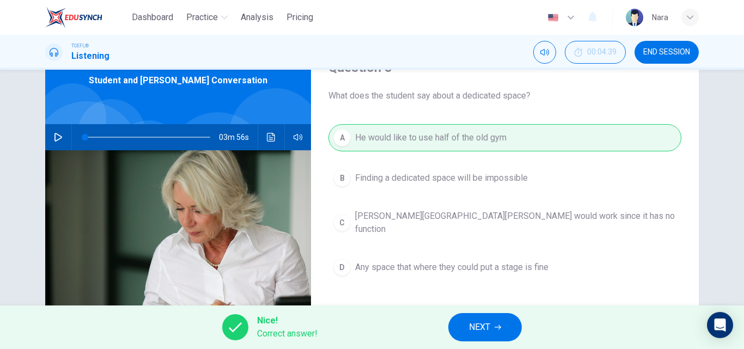
click at [490, 321] on span "NEXT" at bounding box center [479, 327] width 21 height 15
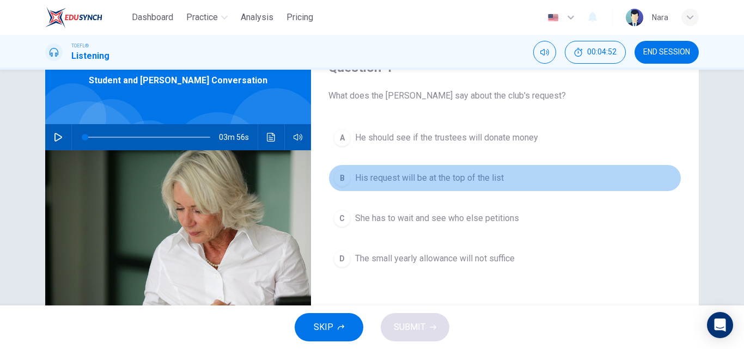
click at [464, 184] on span "His request will be at the top of the list" at bounding box center [429, 178] width 149 height 13
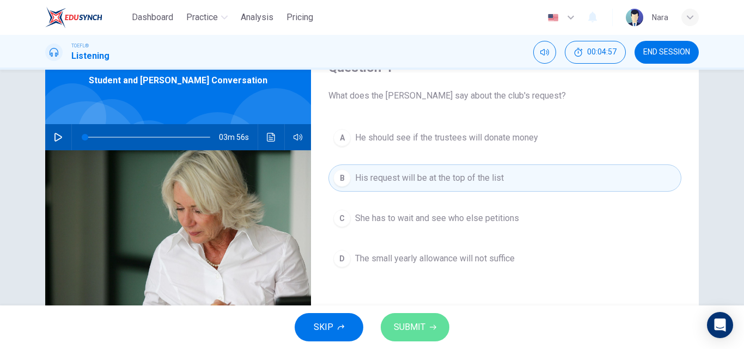
click at [430, 329] on icon "button" at bounding box center [433, 327] width 7 height 7
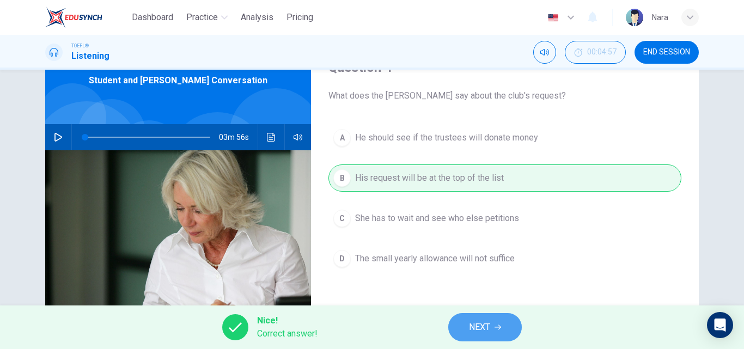
click at [480, 335] on span "NEXT" at bounding box center [479, 327] width 21 height 15
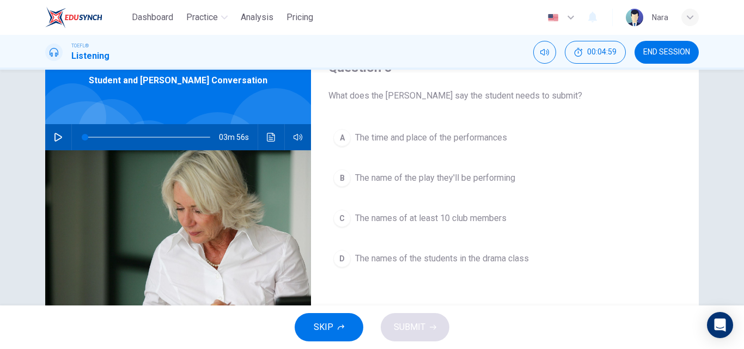
drag, startPoint x: 348, startPoint y: 95, endPoint x: 429, endPoint y: 97, distance: 80.7
click at [429, 97] on span "What does the [PERSON_NAME] say the student needs to submit?" at bounding box center [505, 95] width 353 height 13
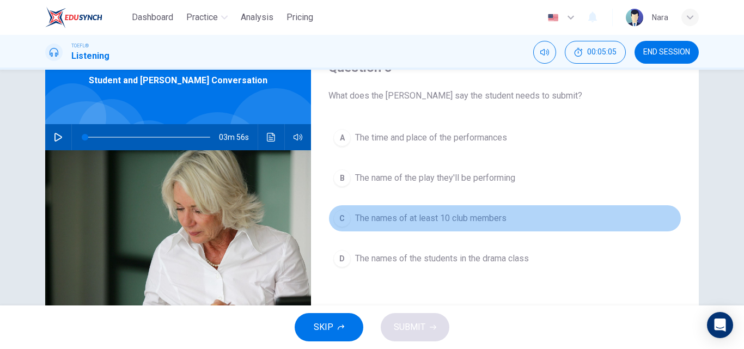
click at [408, 229] on button "C The names of at least 10 club members" at bounding box center [505, 218] width 353 height 27
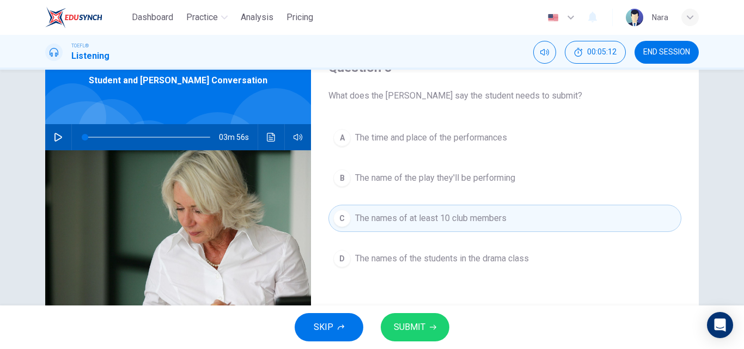
click at [420, 321] on span "SUBMIT" at bounding box center [410, 327] width 32 height 15
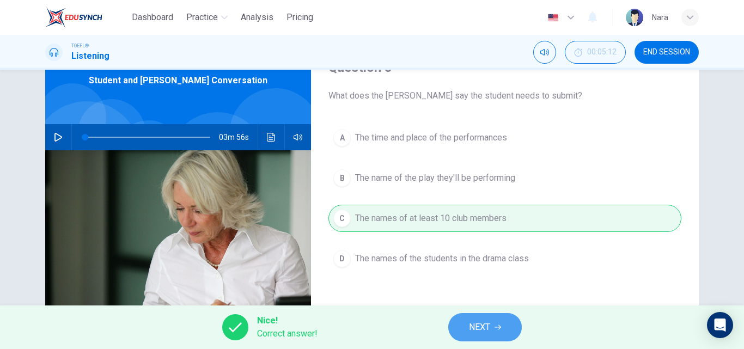
click at [476, 327] on span "NEXT" at bounding box center [479, 327] width 21 height 15
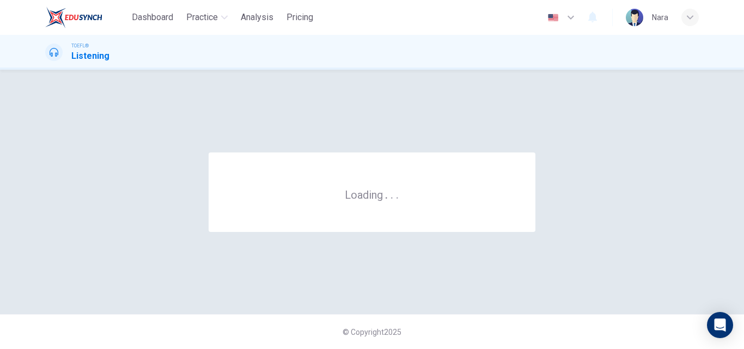
scroll to position [0, 0]
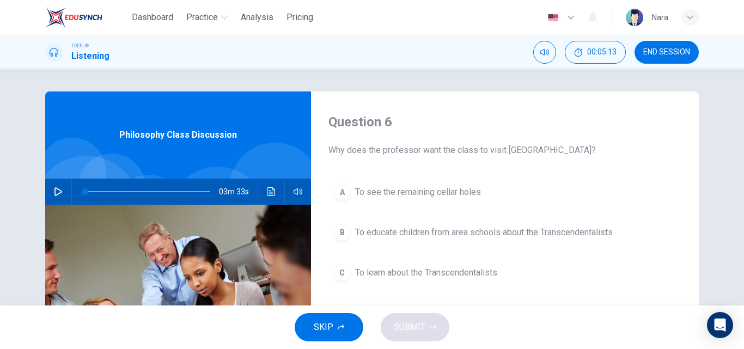
click at [661, 52] on span "END SESSION" at bounding box center [667, 52] width 47 height 9
